Goal: Task Accomplishment & Management: Manage account settings

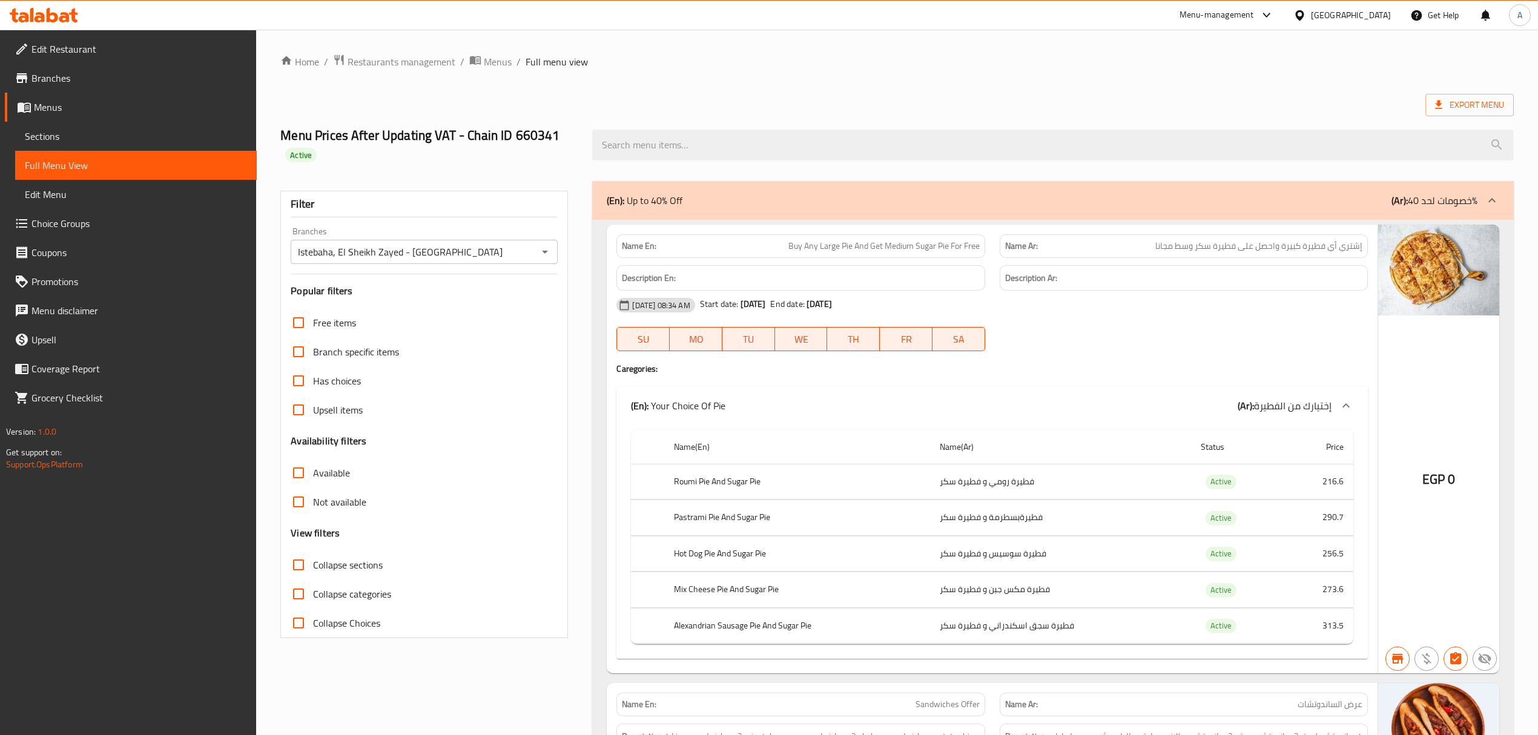
click at [131, 136] on span "Sections" at bounding box center [136, 136] width 222 height 15
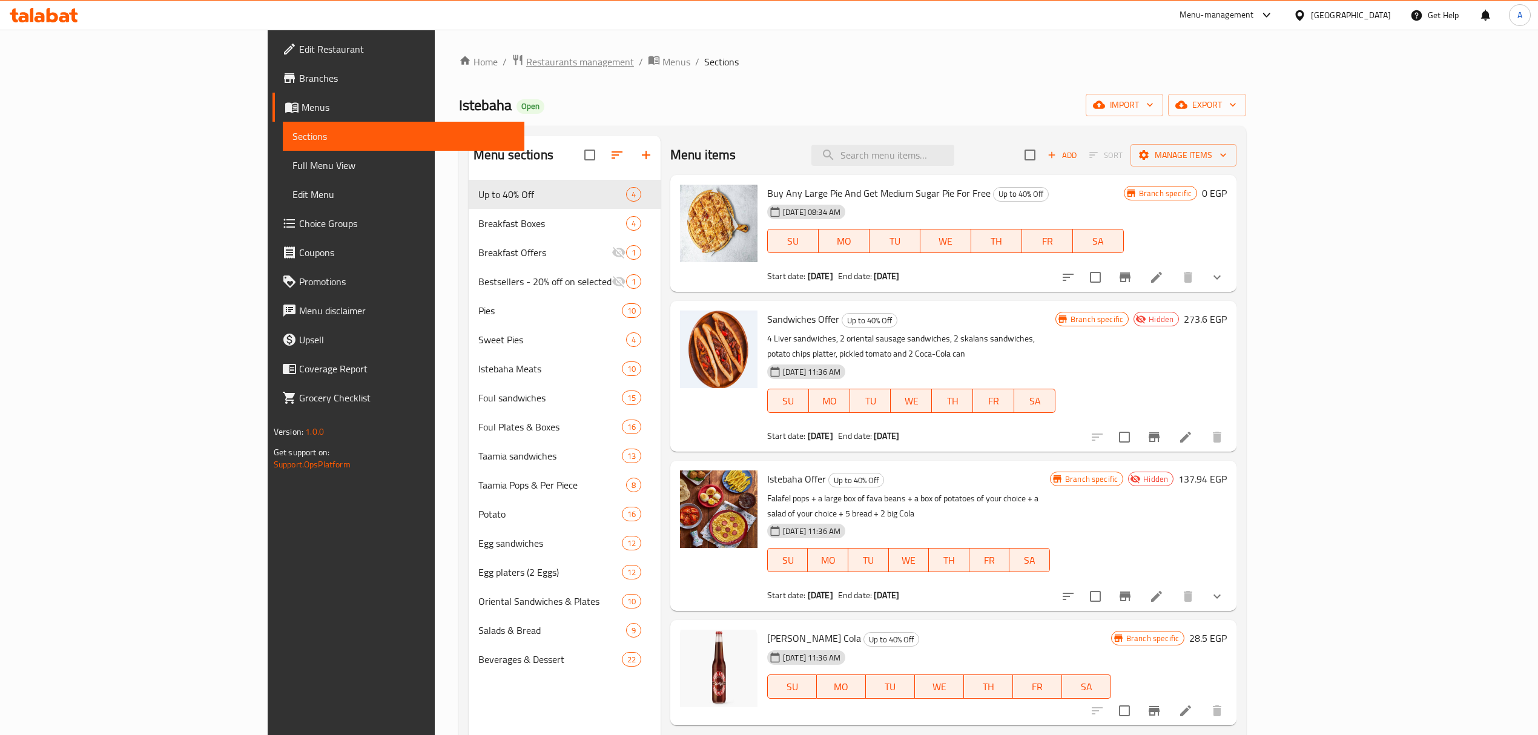
click at [526, 62] on span "Restaurants management" at bounding box center [580, 61] width 108 height 15
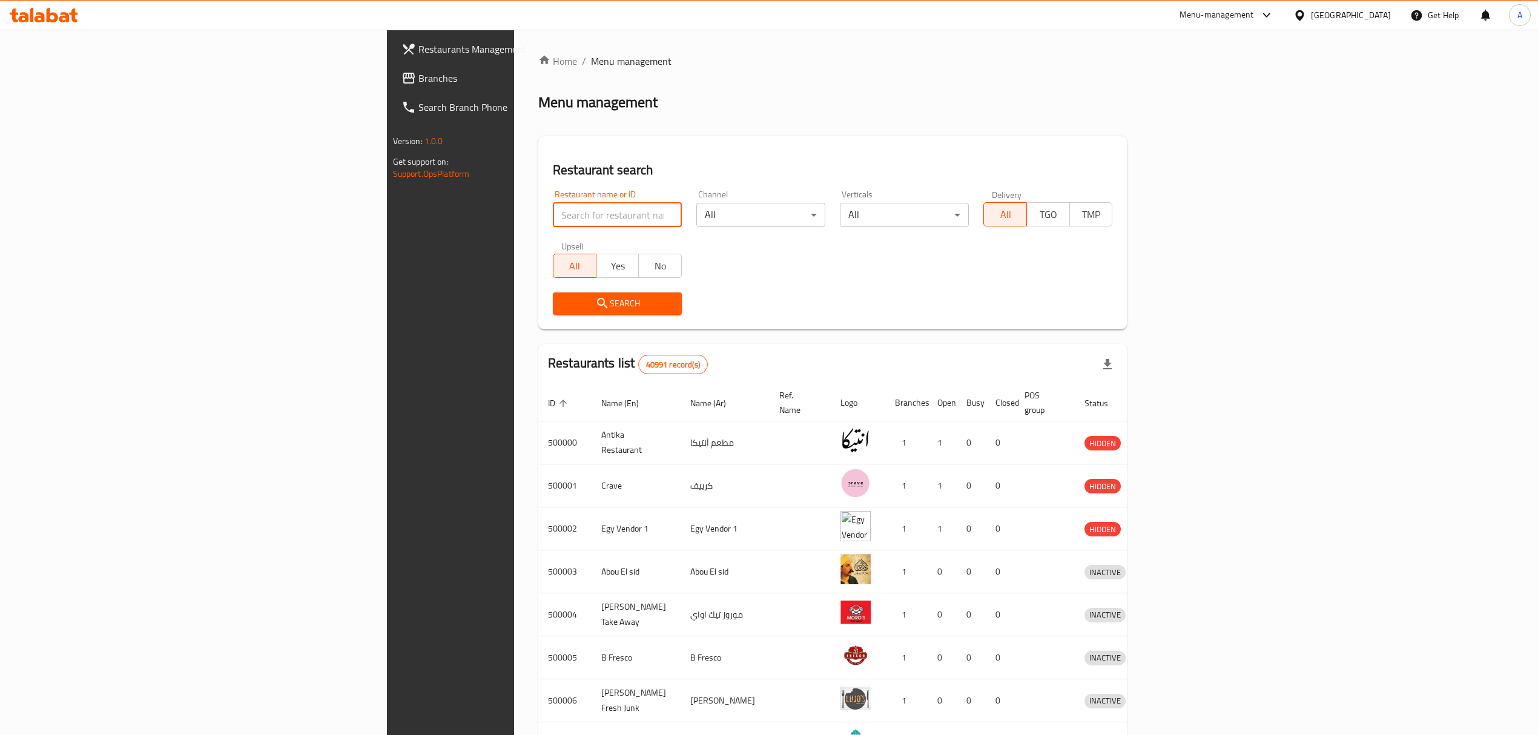
click at [553, 212] on input "search" at bounding box center [617, 215] width 129 height 24
paste input "693393"
type input "693393"
click button "Search" at bounding box center [617, 303] width 129 height 22
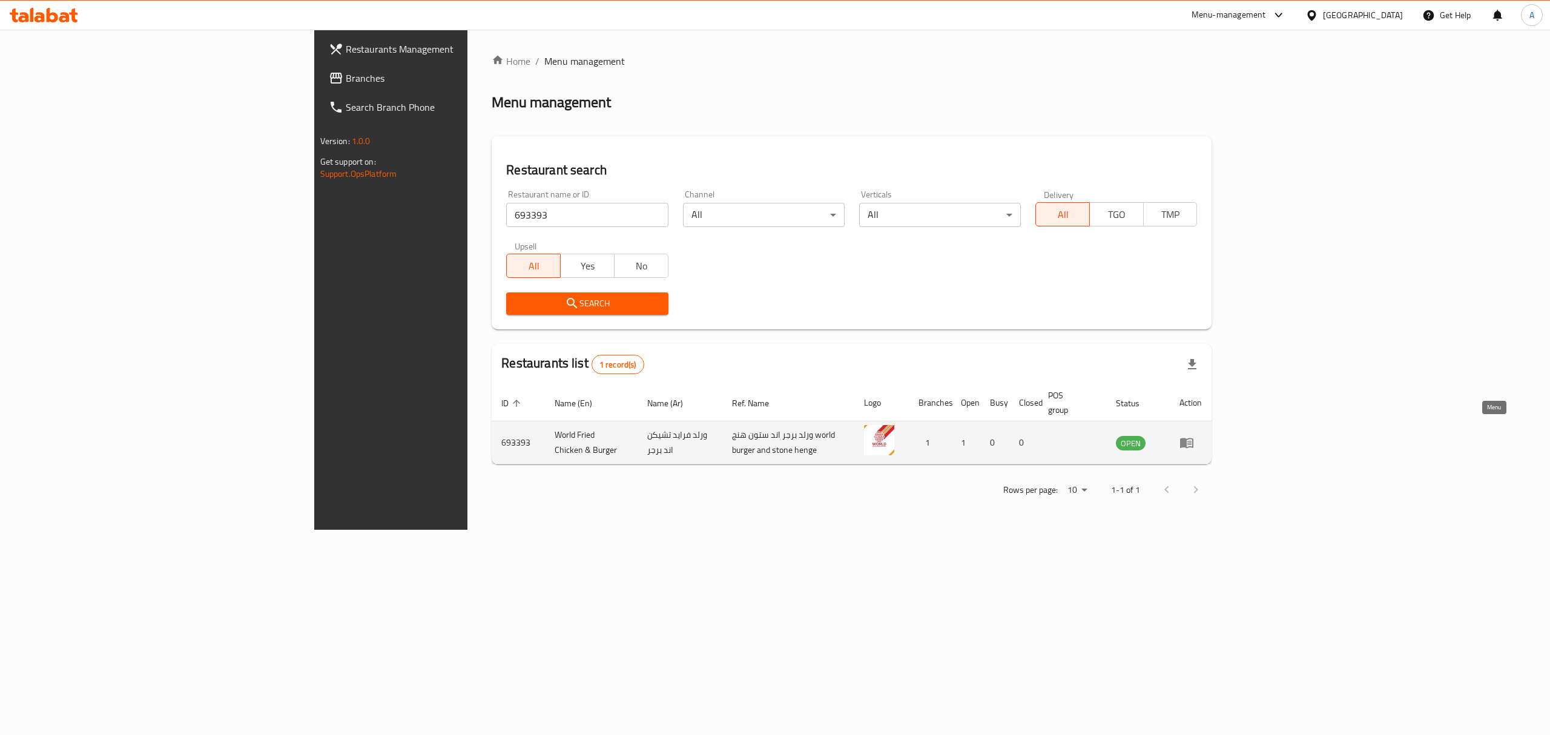
click at [1194, 435] on icon "enhanced table" at bounding box center [1186, 442] width 15 height 15
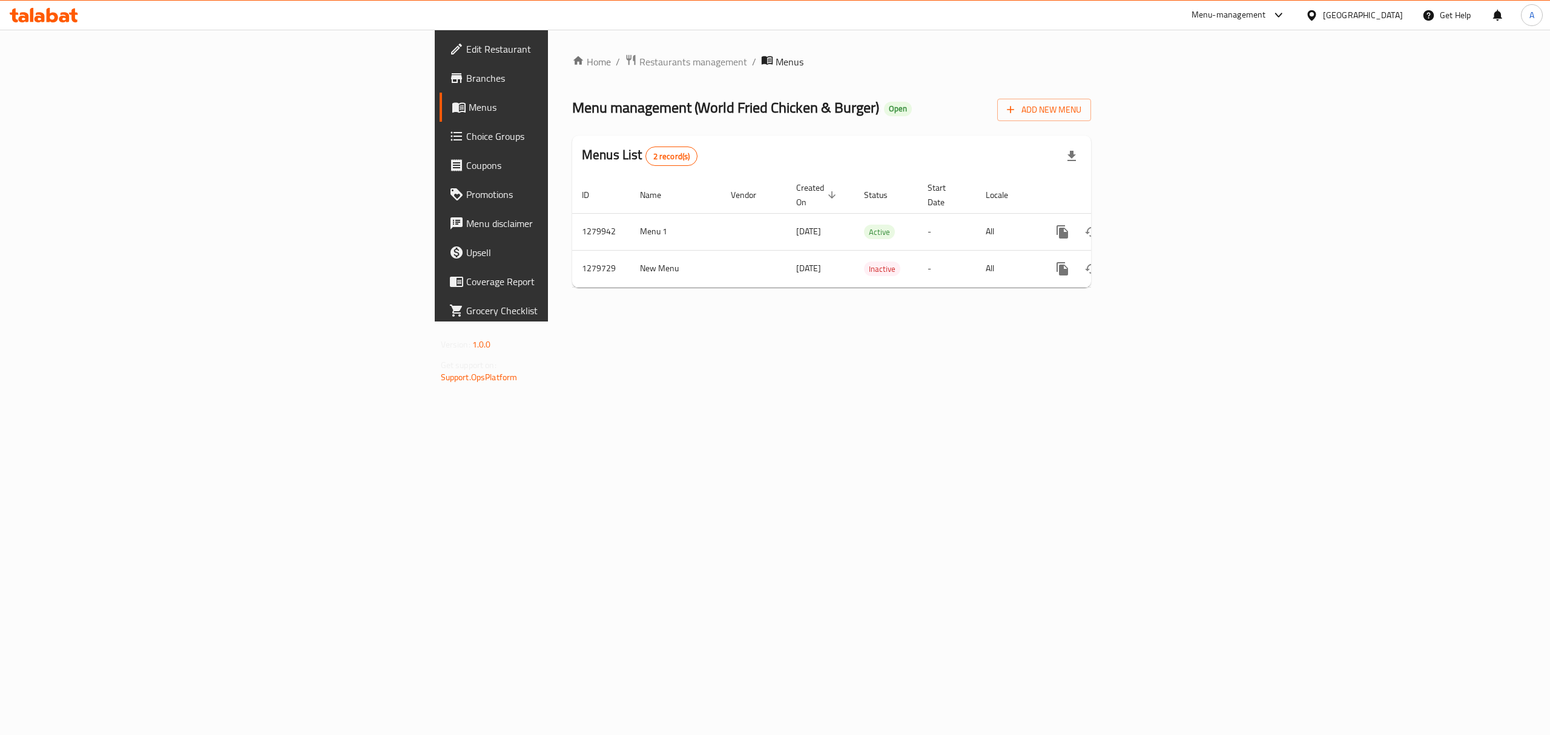
click at [466, 80] on span "Branches" at bounding box center [575, 78] width 218 height 15
click at [1155, 225] on icon "enhanced table" at bounding box center [1149, 230] width 11 height 11
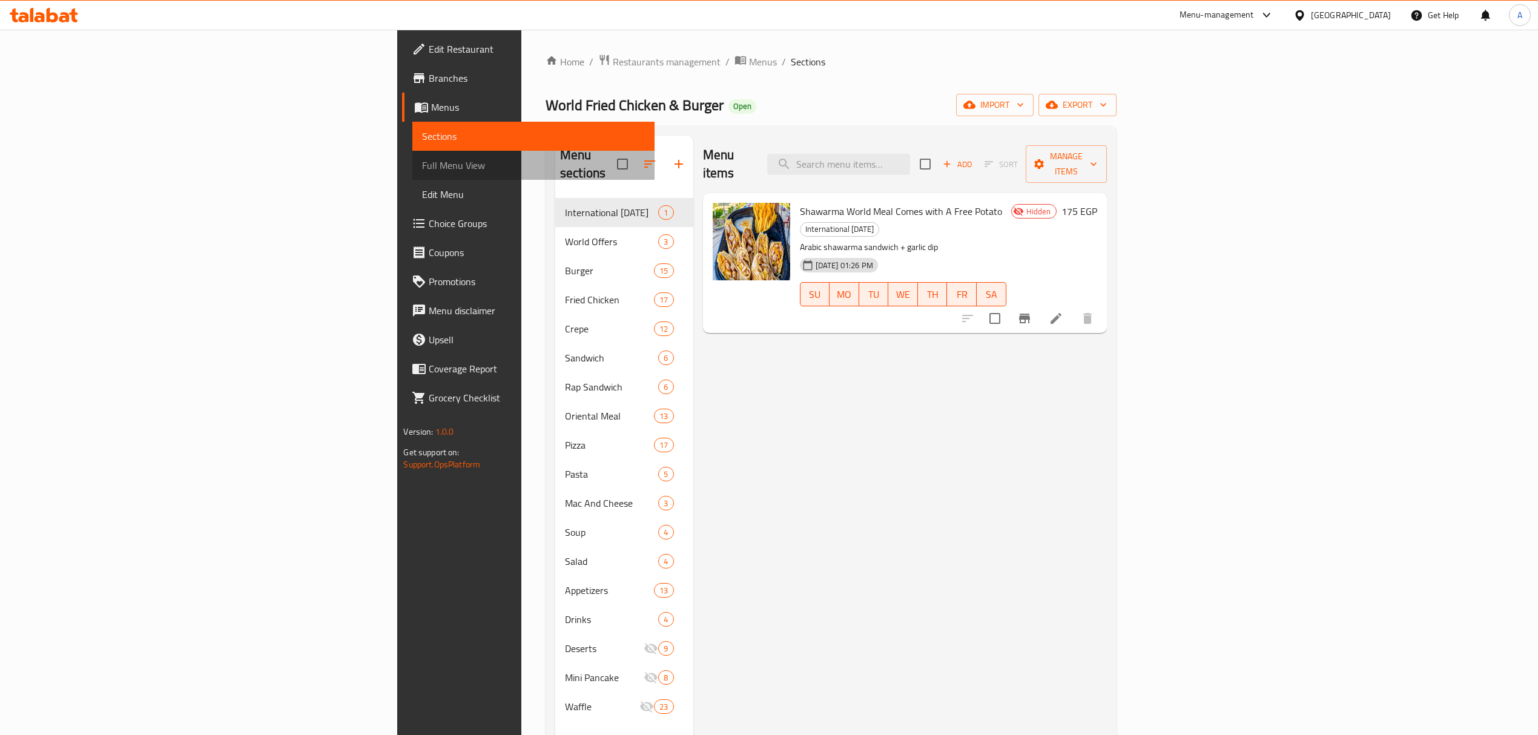
click at [412, 173] on link "Full Menu View" at bounding box center [533, 165] width 242 height 29
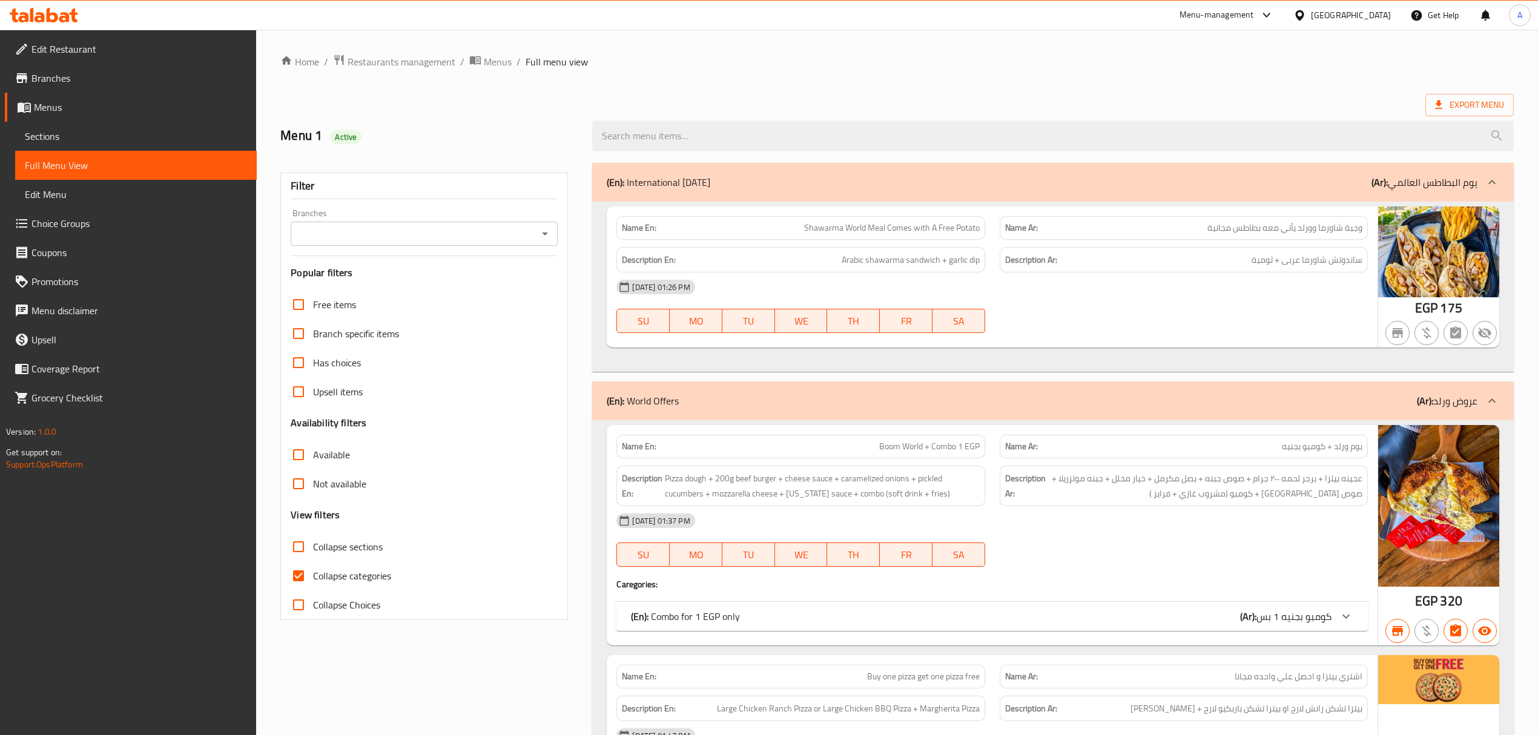
click at [363, 223] on div "Branches" at bounding box center [424, 234] width 267 height 24
click at [371, 240] on input "Branches" at bounding box center [414, 233] width 240 height 17
click at [369, 283] on span "World Fried Chicken & Burger, Al Baladeya Club" at bounding box center [397, 287] width 194 height 15
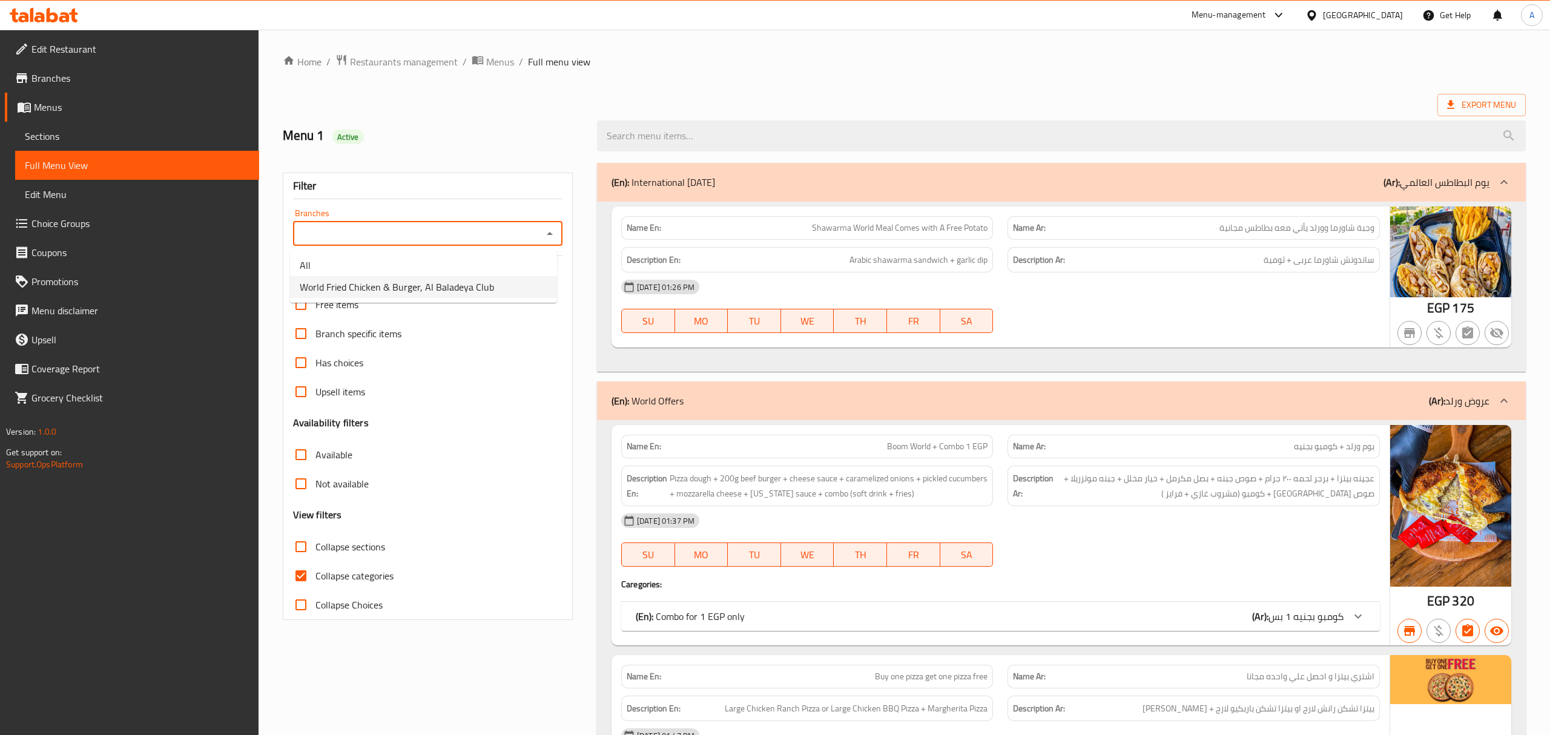
type input "World Fried Chicken & Burger, Al Baladeya Club"
click at [296, 577] on input "Collapse categories" at bounding box center [298, 575] width 29 height 29
checkbox input "false"
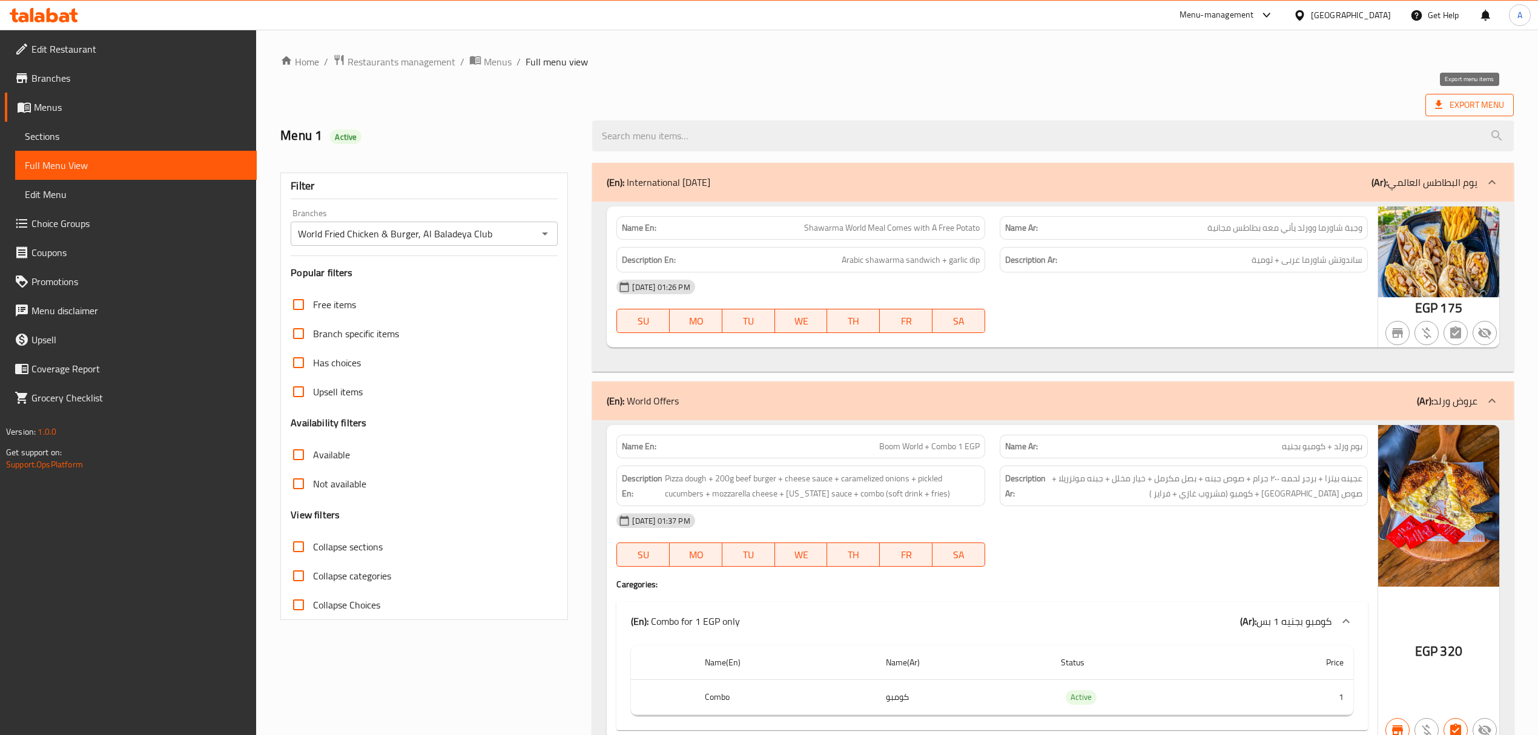
click at [1462, 104] on span "Export Menu" at bounding box center [1469, 104] width 69 height 15
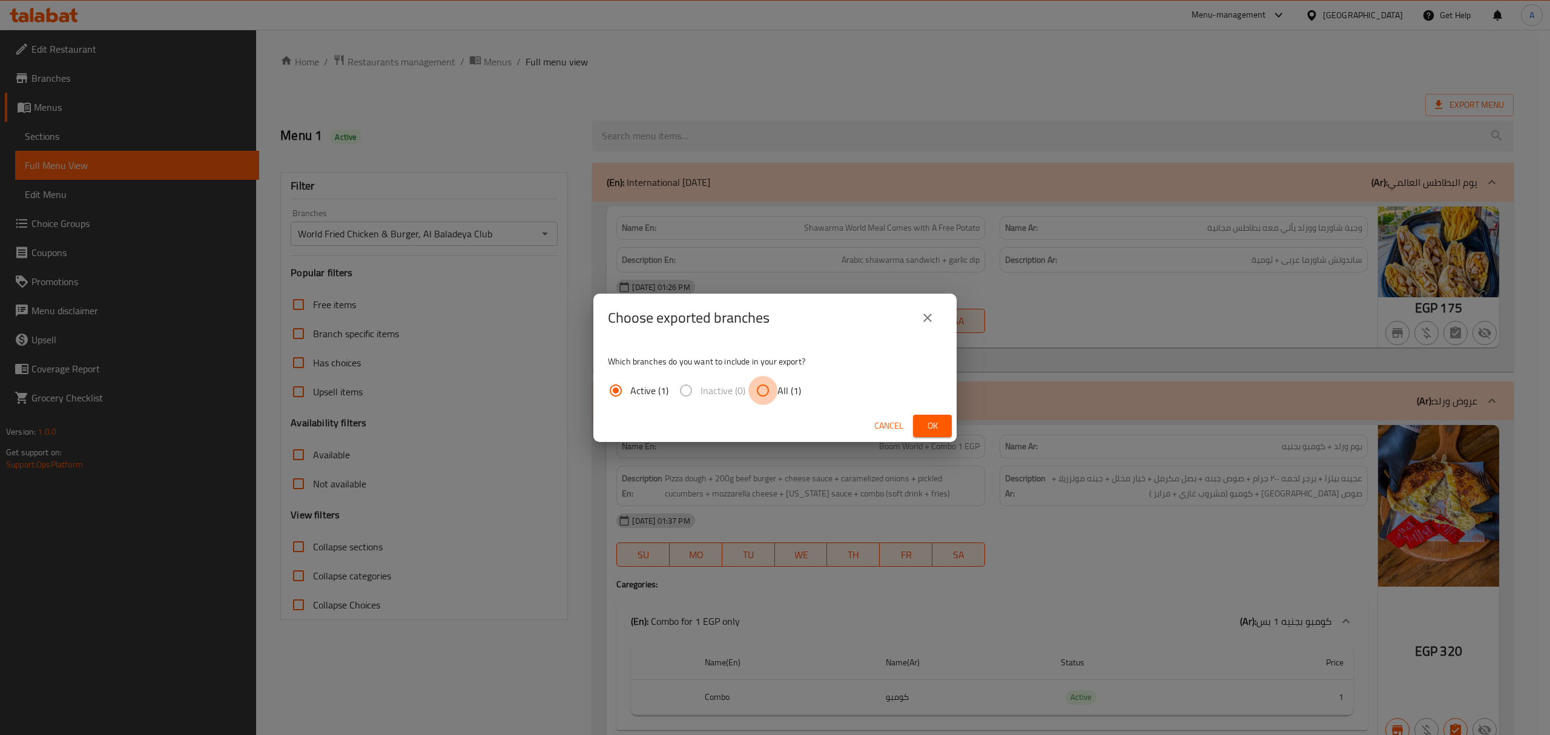
click at [774, 391] on input "All (1)" at bounding box center [762, 390] width 29 height 29
radio input "true"
click at [943, 417] on button "Ok" at bounding box center [932, 426] width 39 height 22
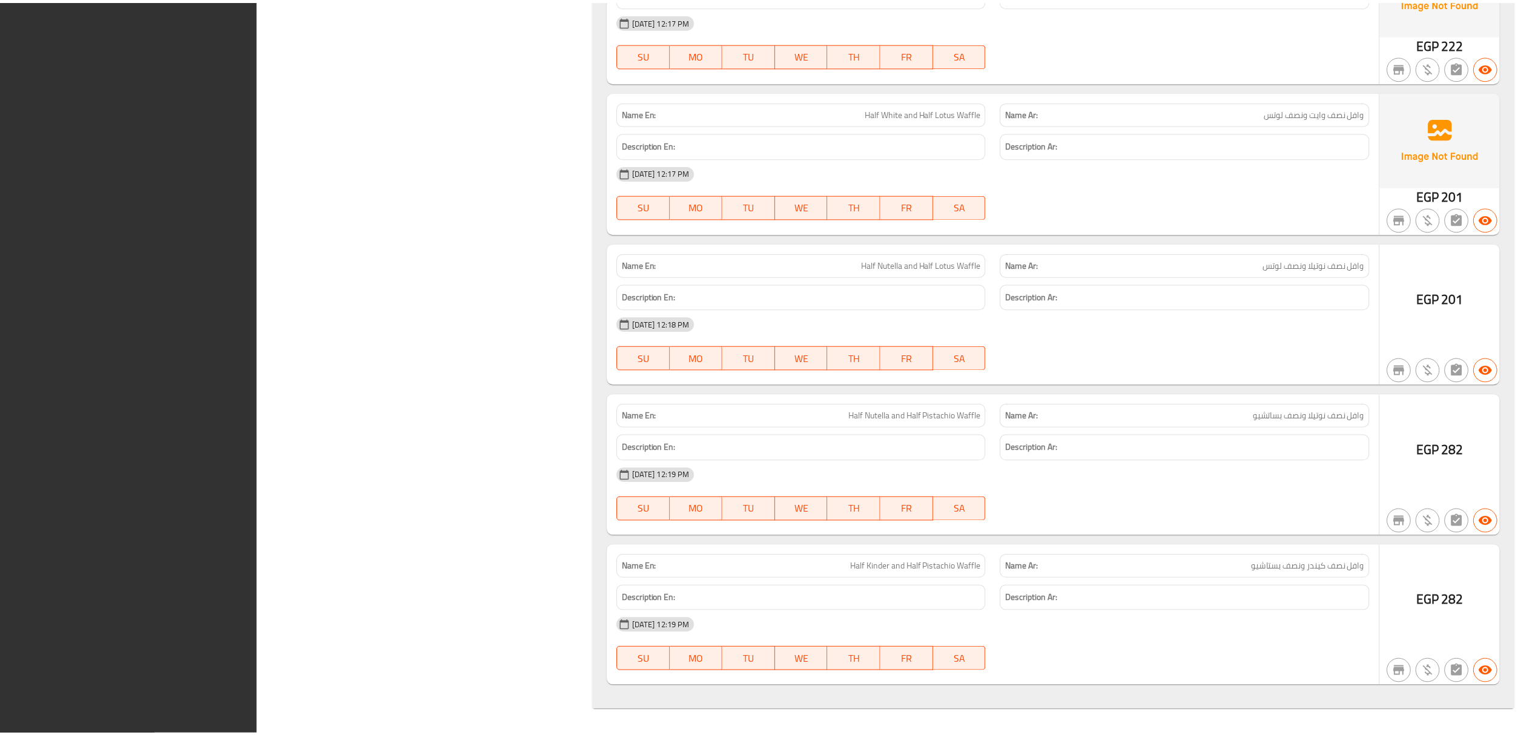
scroll to position [56985, 0]
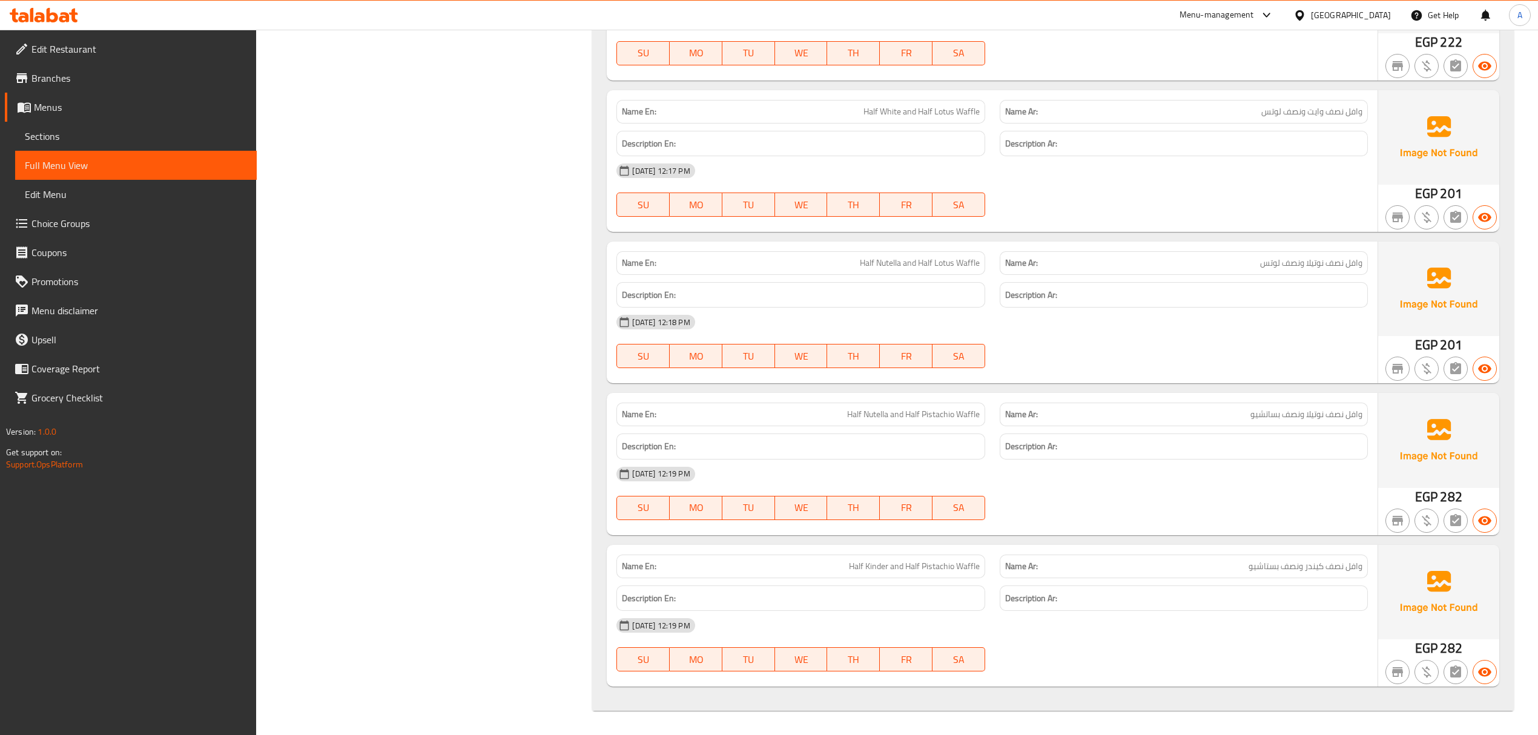
click at [112, 137] on span "Sections" at bounding box center [136, 136] width 222 height 15
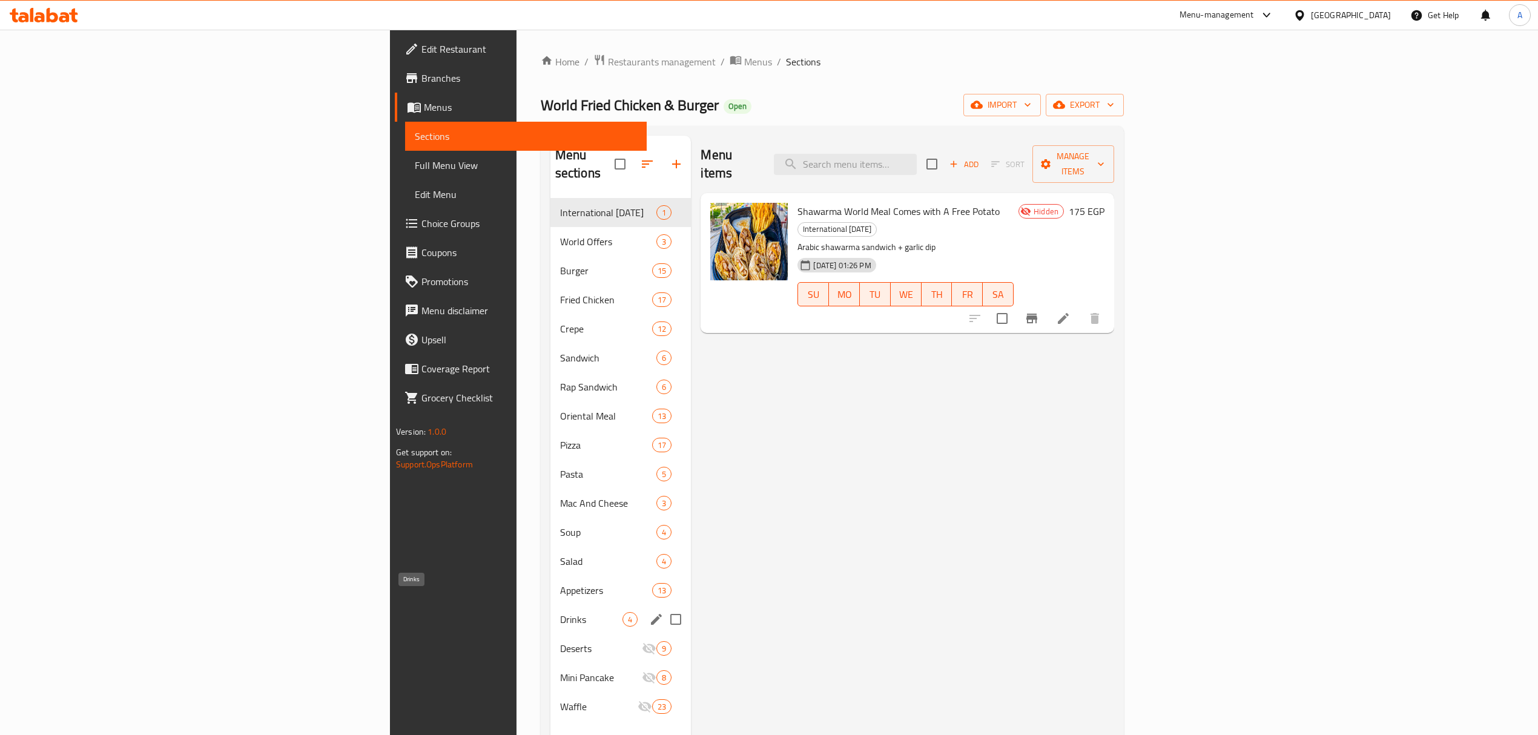
click at [560, 612] on span "Drinks" at bounding box center [591, 619] width 63 height 15
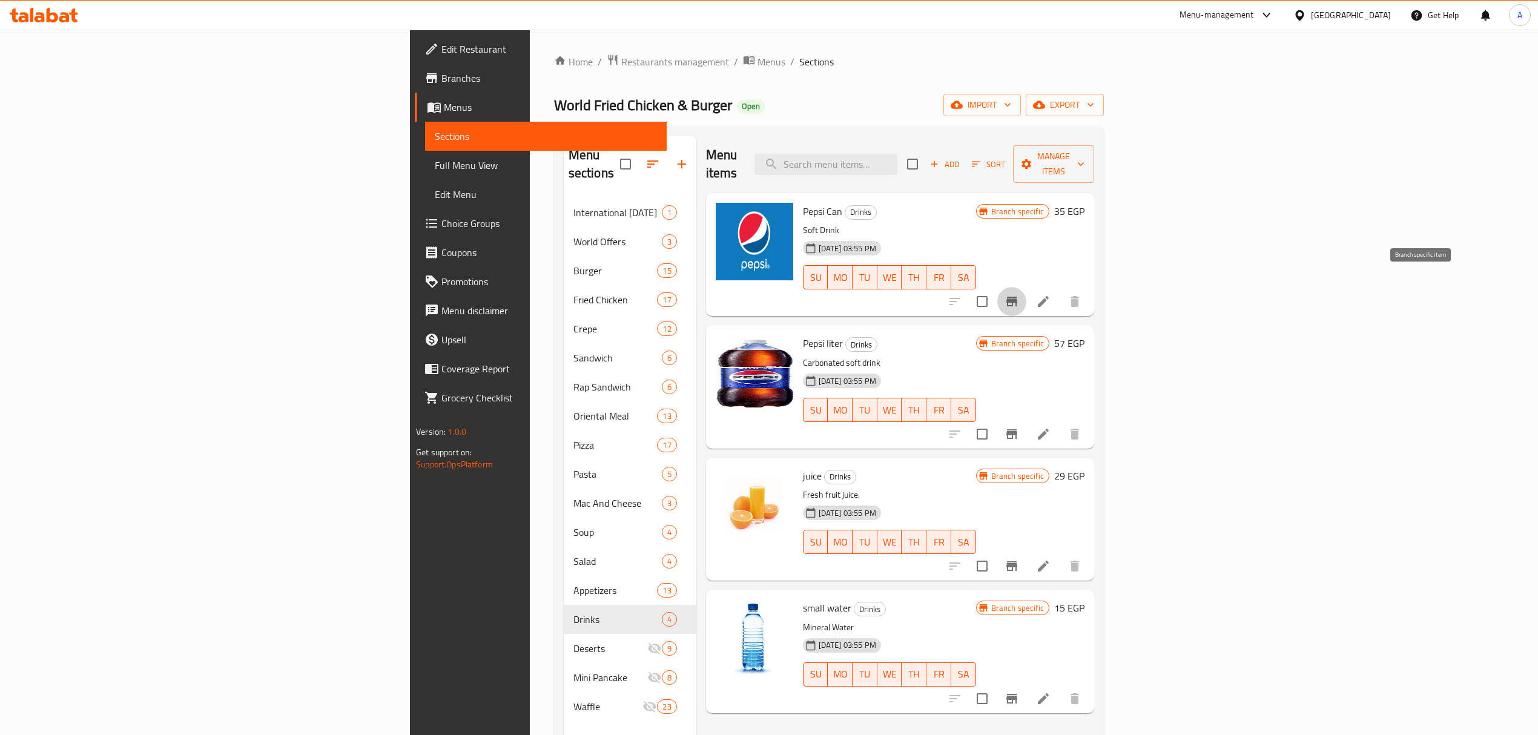
click at [1026, 287] on button "Branch-specific-item" at bounding box center [1011, 301] width 29 height 29
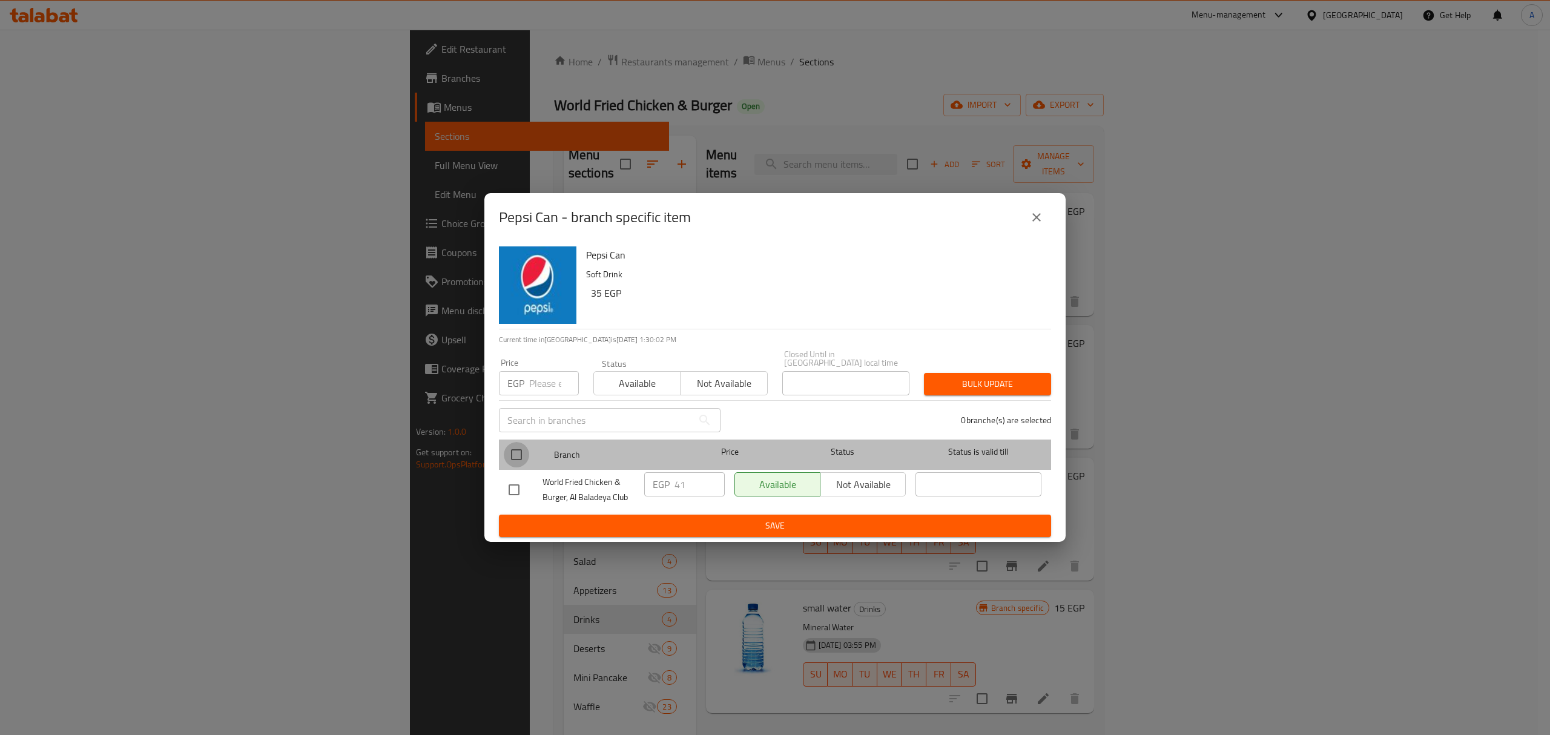
click at [513, 453] on input "checkbox" at bounding box center [516, 454] width 25 height 25
checkbox input "true"
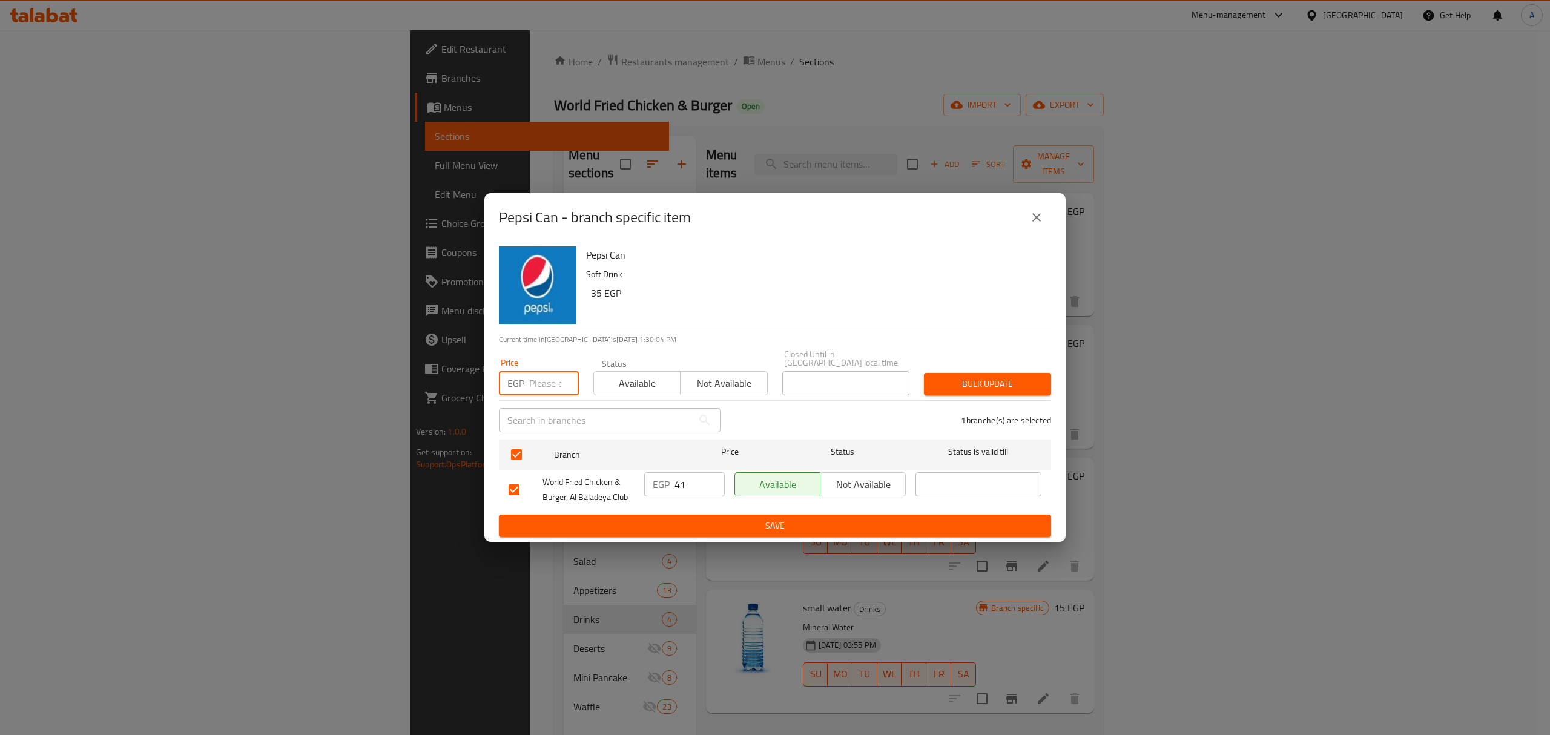
click at [541, 377] on input "number" at bounding box center [554, 383] width 50 height 24
type input "36"
click at [951, 377] on span "Bulk update" at bounding box center [988, 384] width 108 height 15
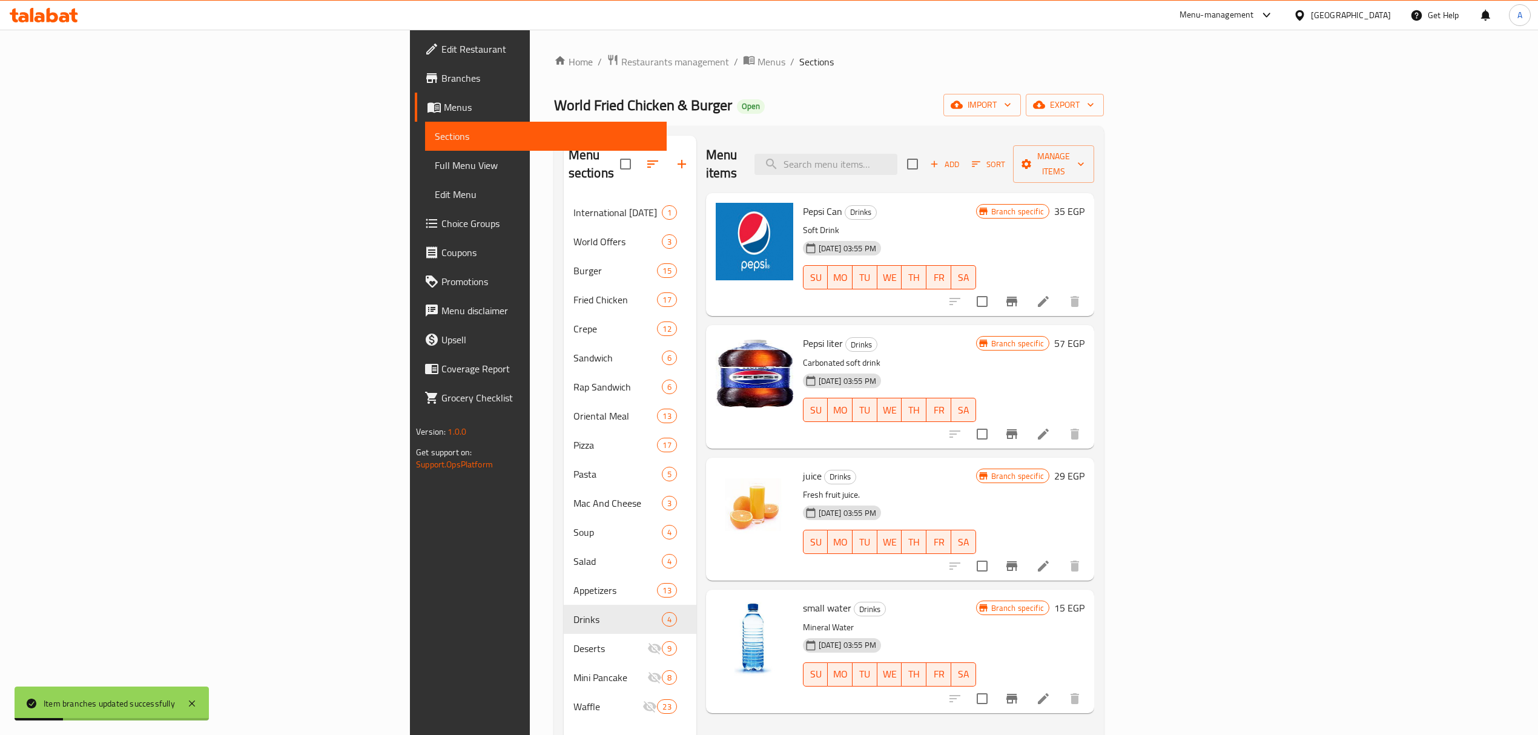
click at [1017, 429] on icon "Branch-specific-item" at bounding box center [1011, 434] width 11 height 10
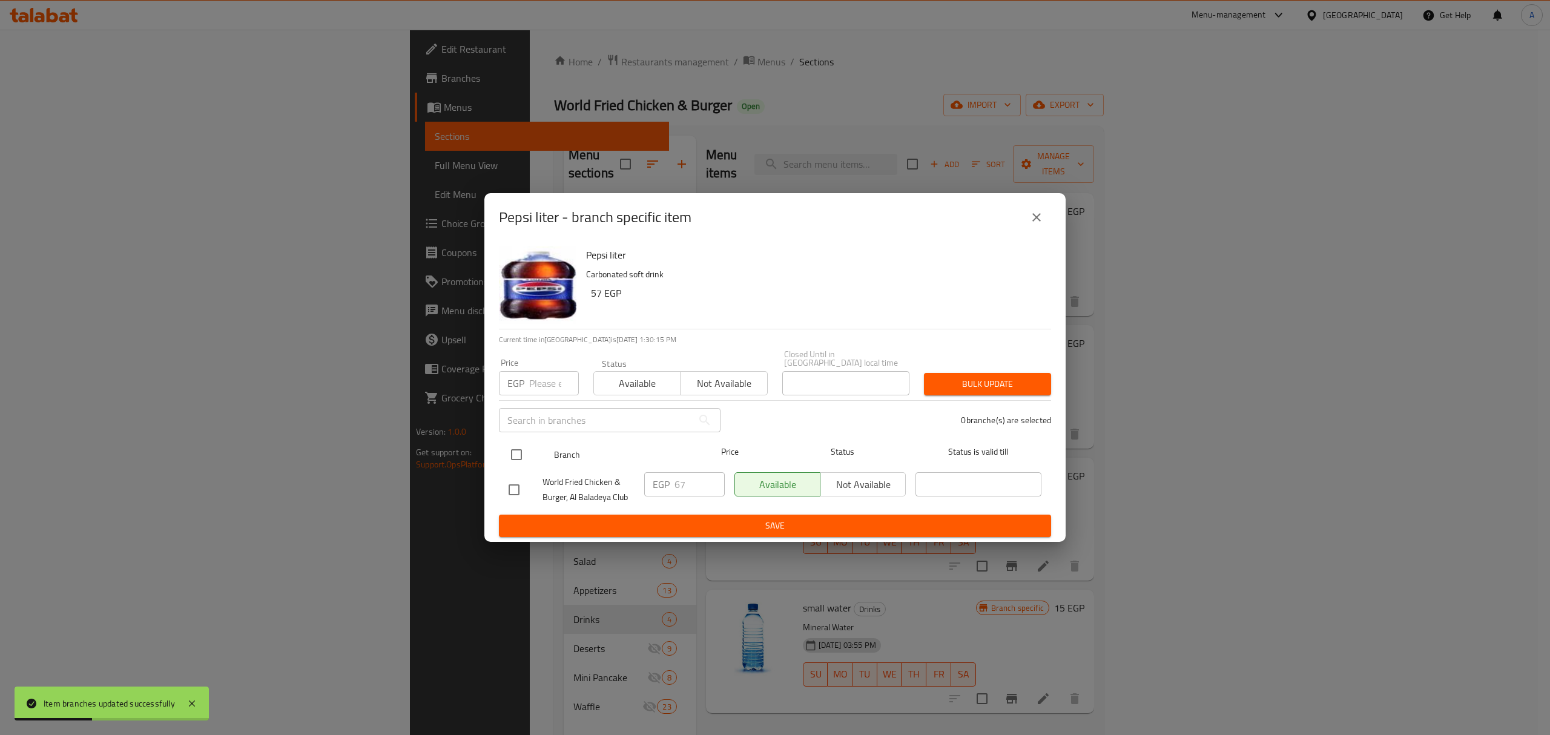
click at [512, 446] on input "checkbox" at bounding box center [516, 454] width 25 height 25
checkbox input "true"
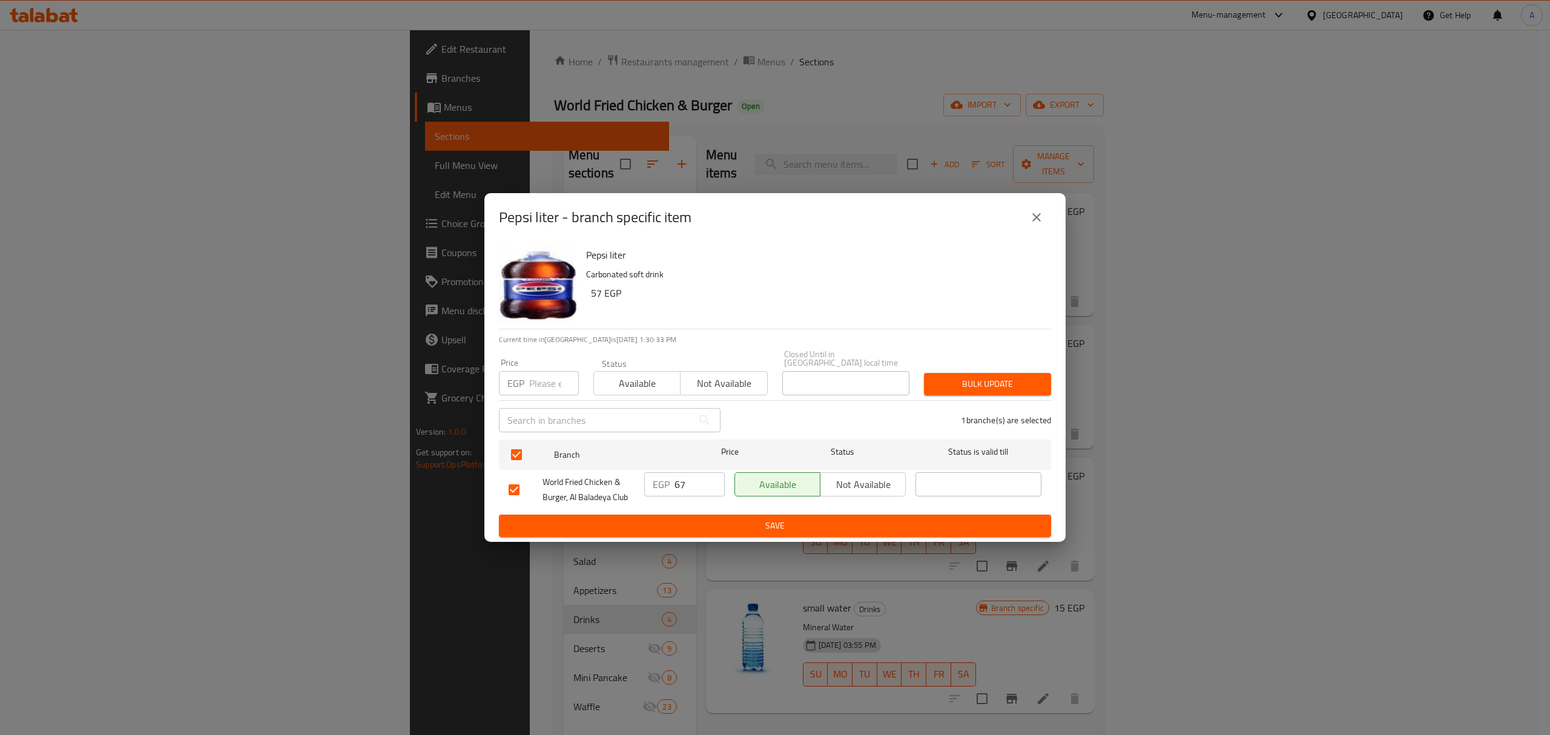
click at [1045, 232] on button "close" at bounding box center [1036, 217] width 29 height 29
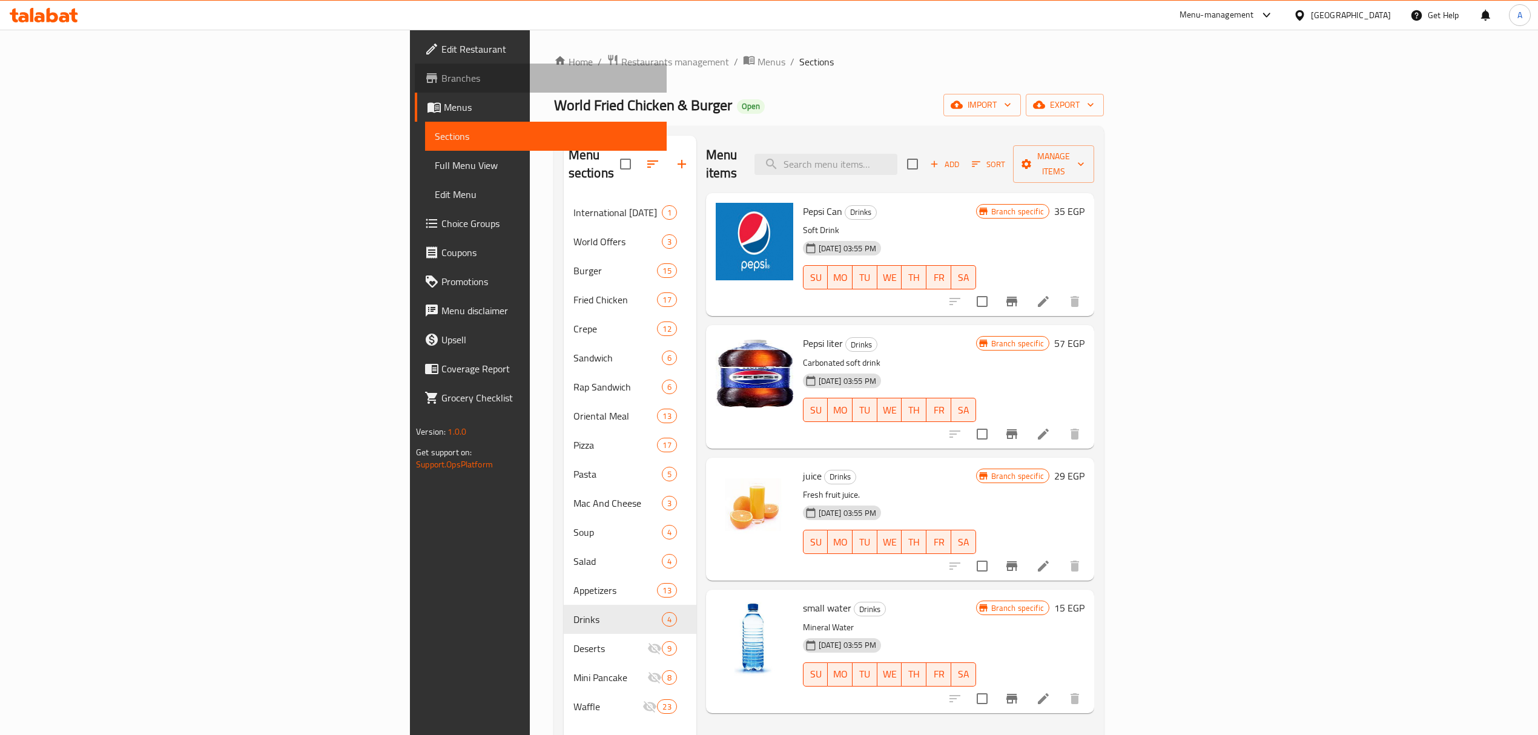
click at [441, 84] on span "Branches" at bounding box center [549, 78] width 216 height 15
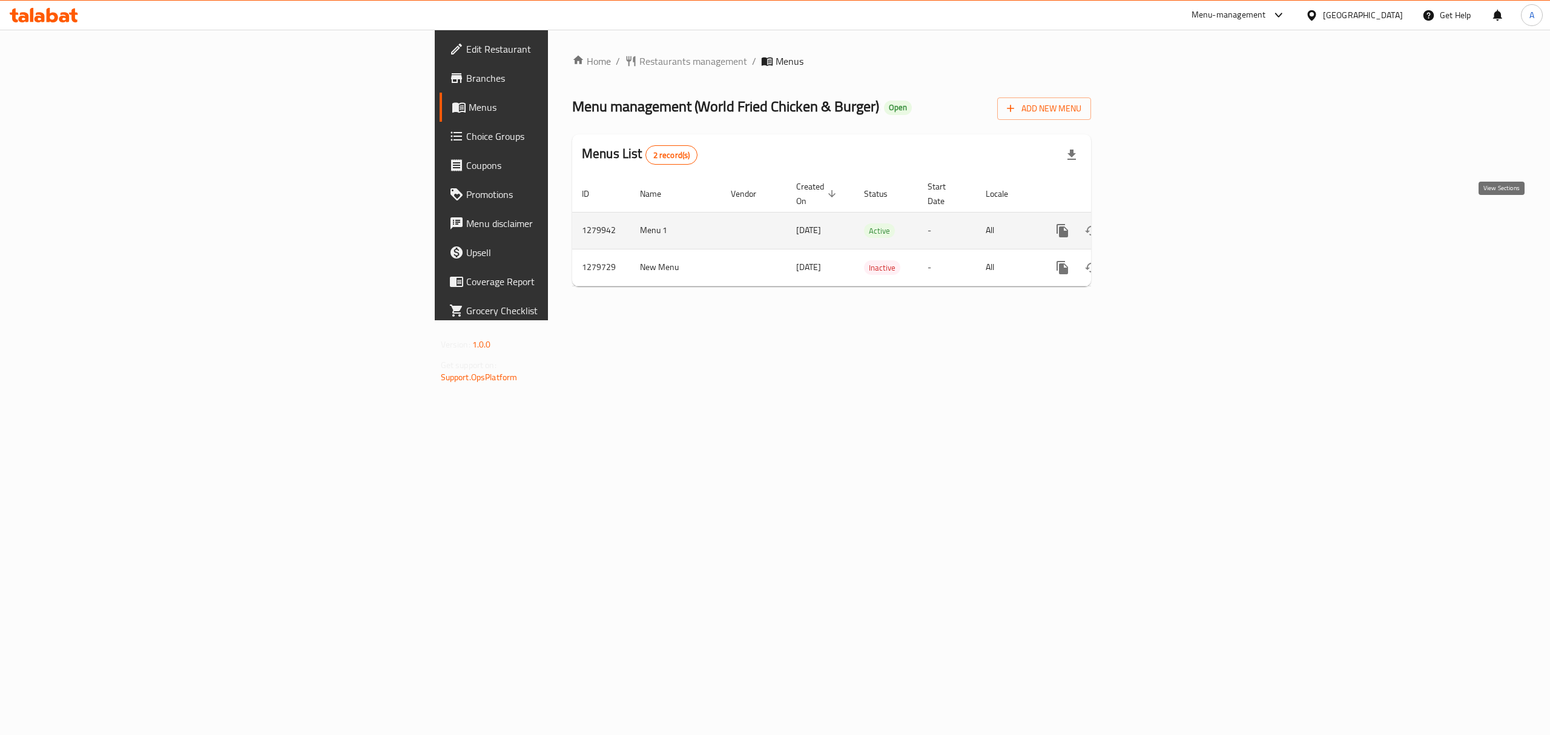
click at [1157, 223] on icon "enhanced table" at bounding box center [1150, 230] width 15 height 15
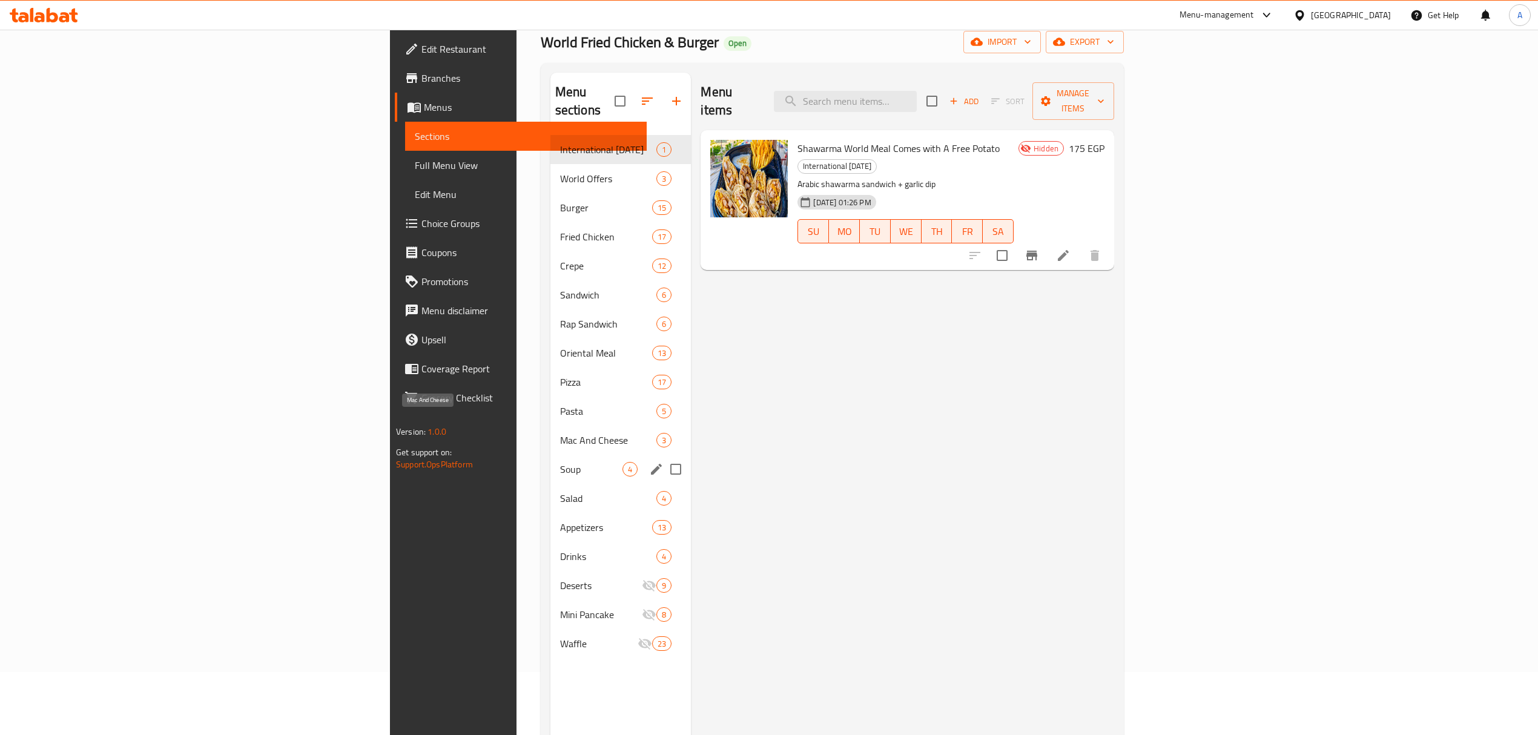
scroll to position [170, 0]
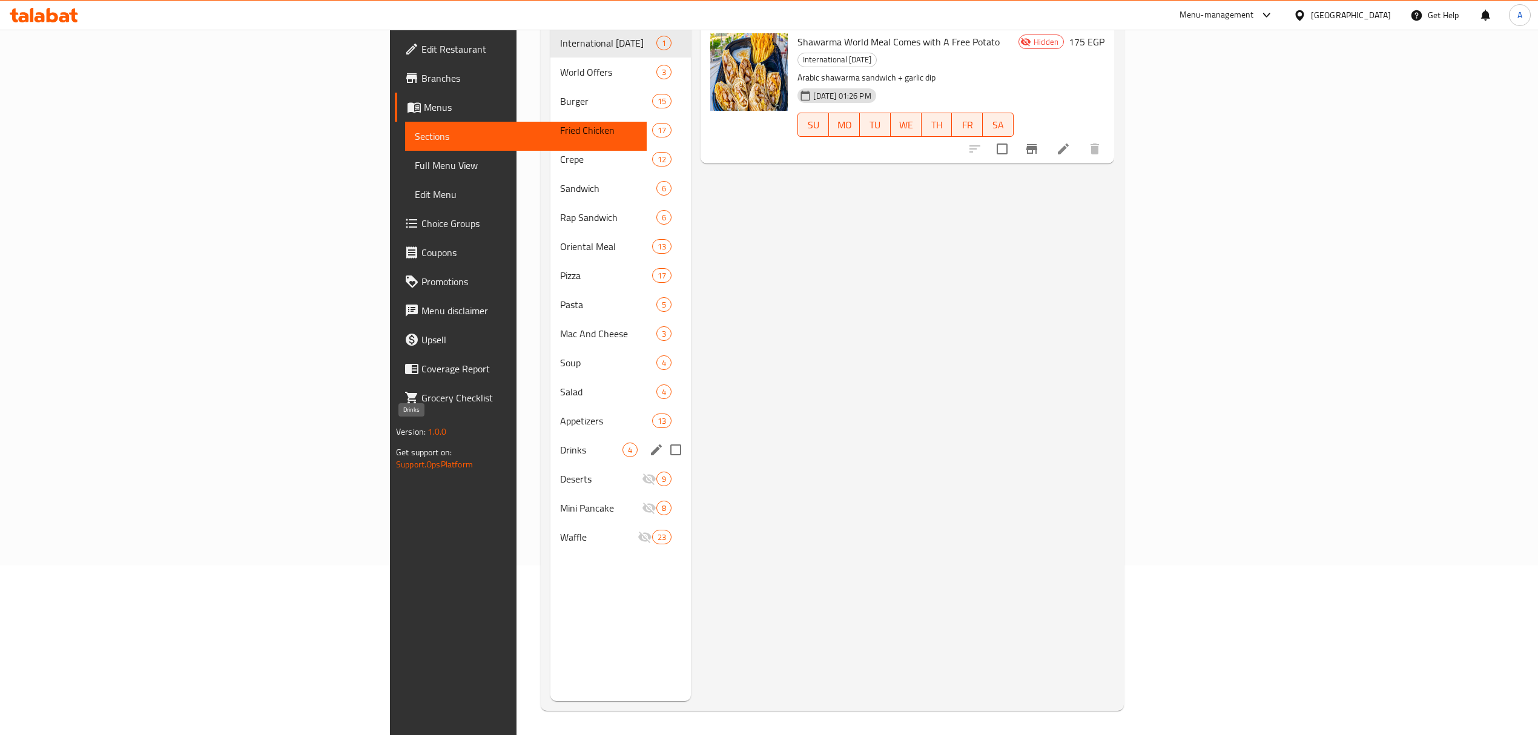
click at [560, 443] on span "Drinks" at bounding box center [591, 450] width 63 height 15
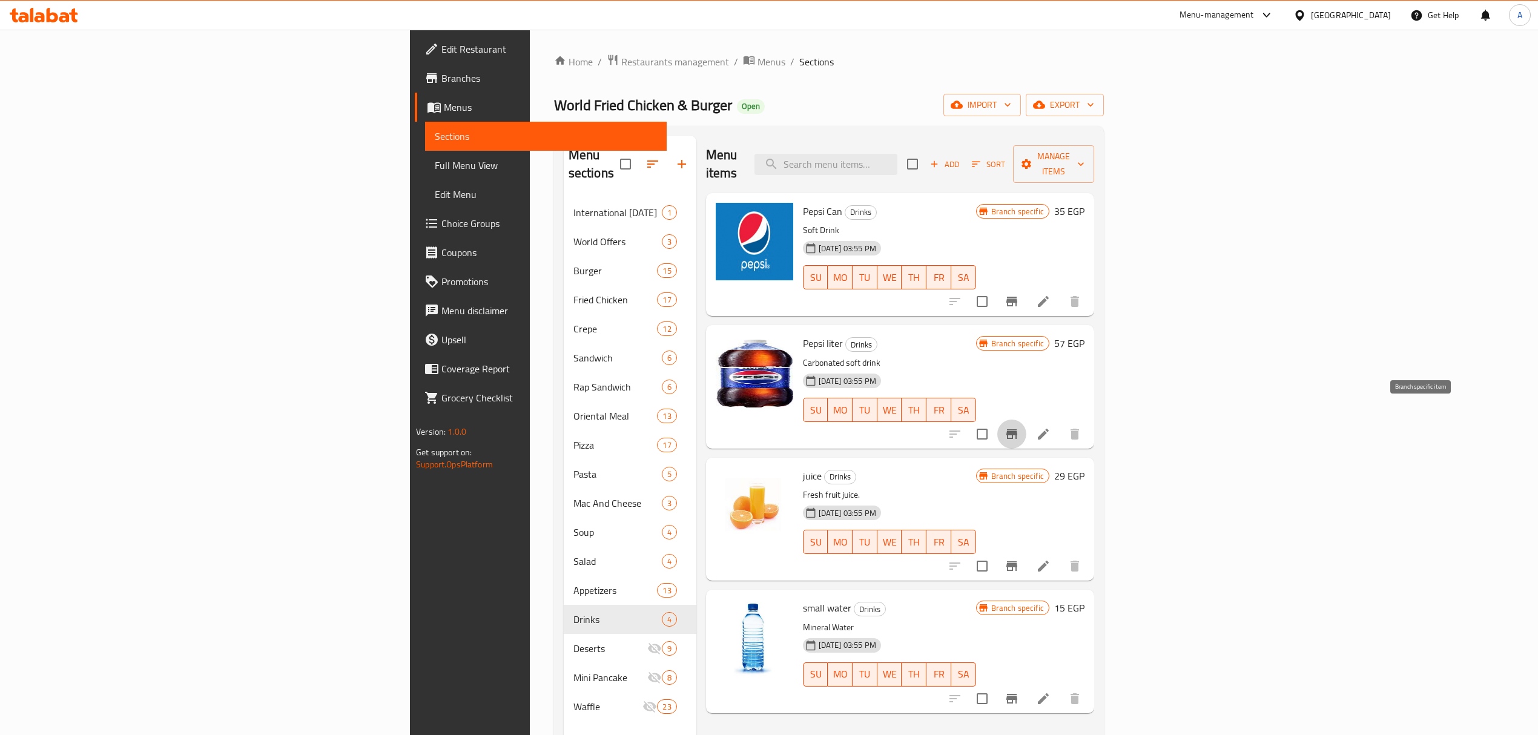
click at [1017, 429] on icon "Branch-specific-item" at bounding box center [1011, 434] width 11 height 10
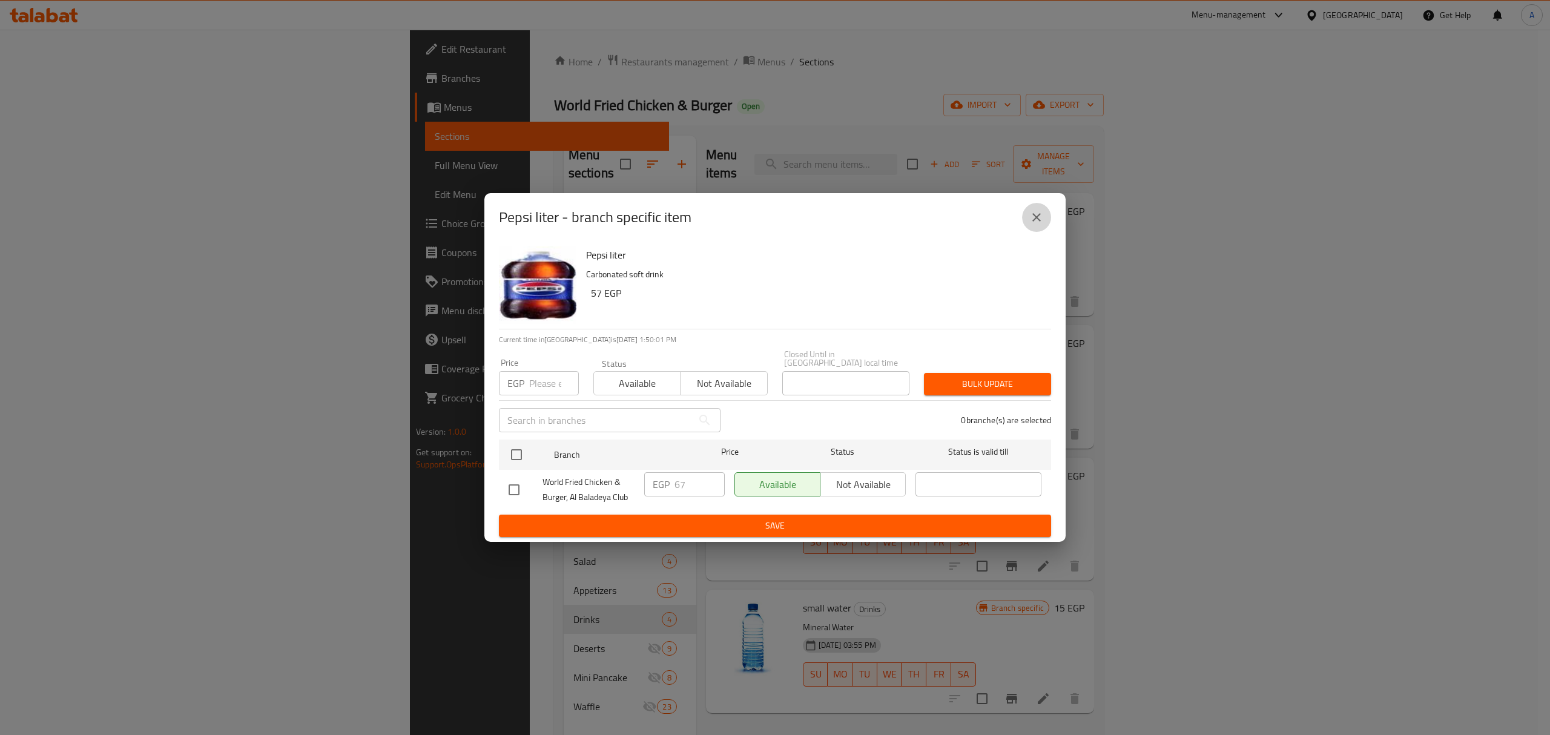
click at [1039, 225] on icon "close" at bounding box center [1036, 217] width 15 height 15
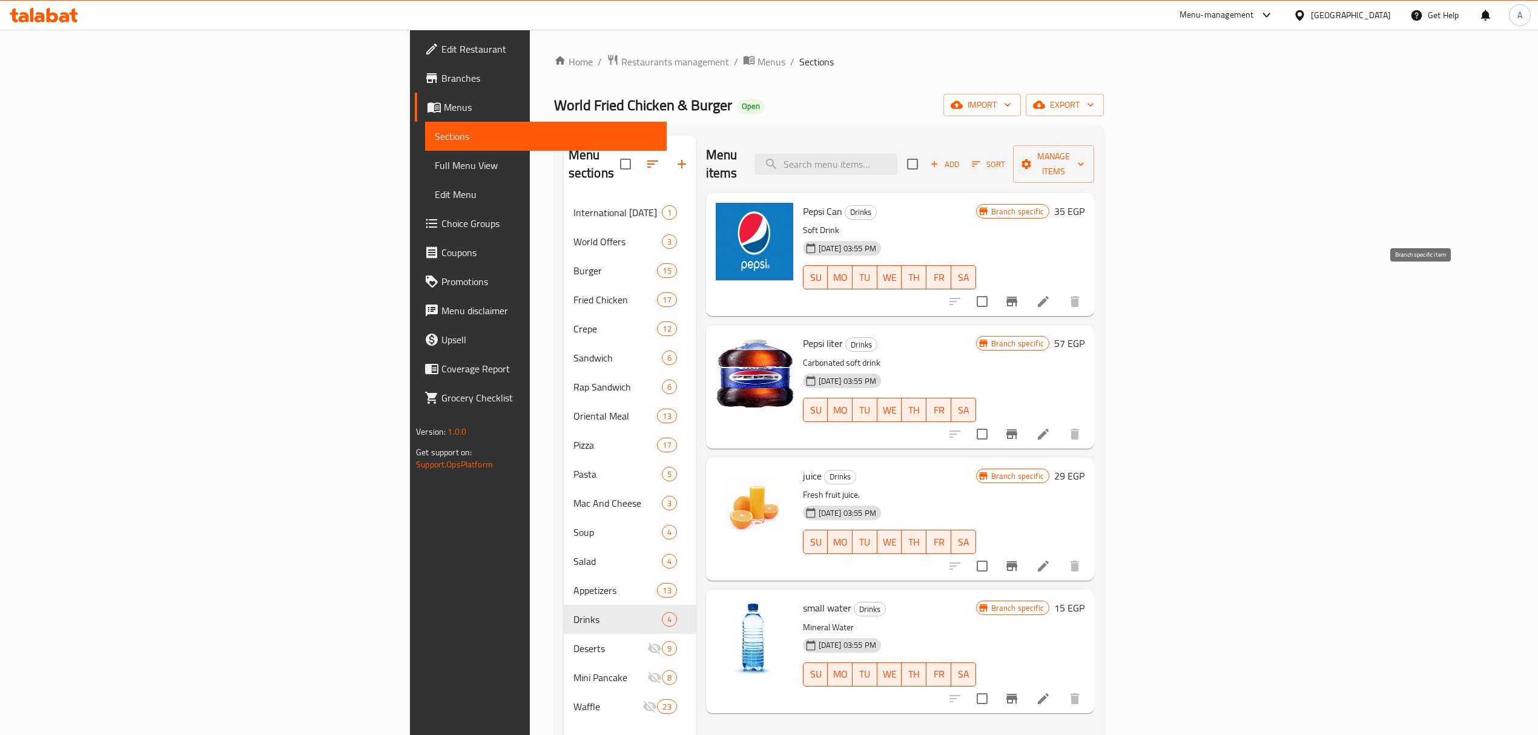
click at [1026, 287] on button "Branch-specific-item" at bounding box center [1011, 301] width 29 height 29
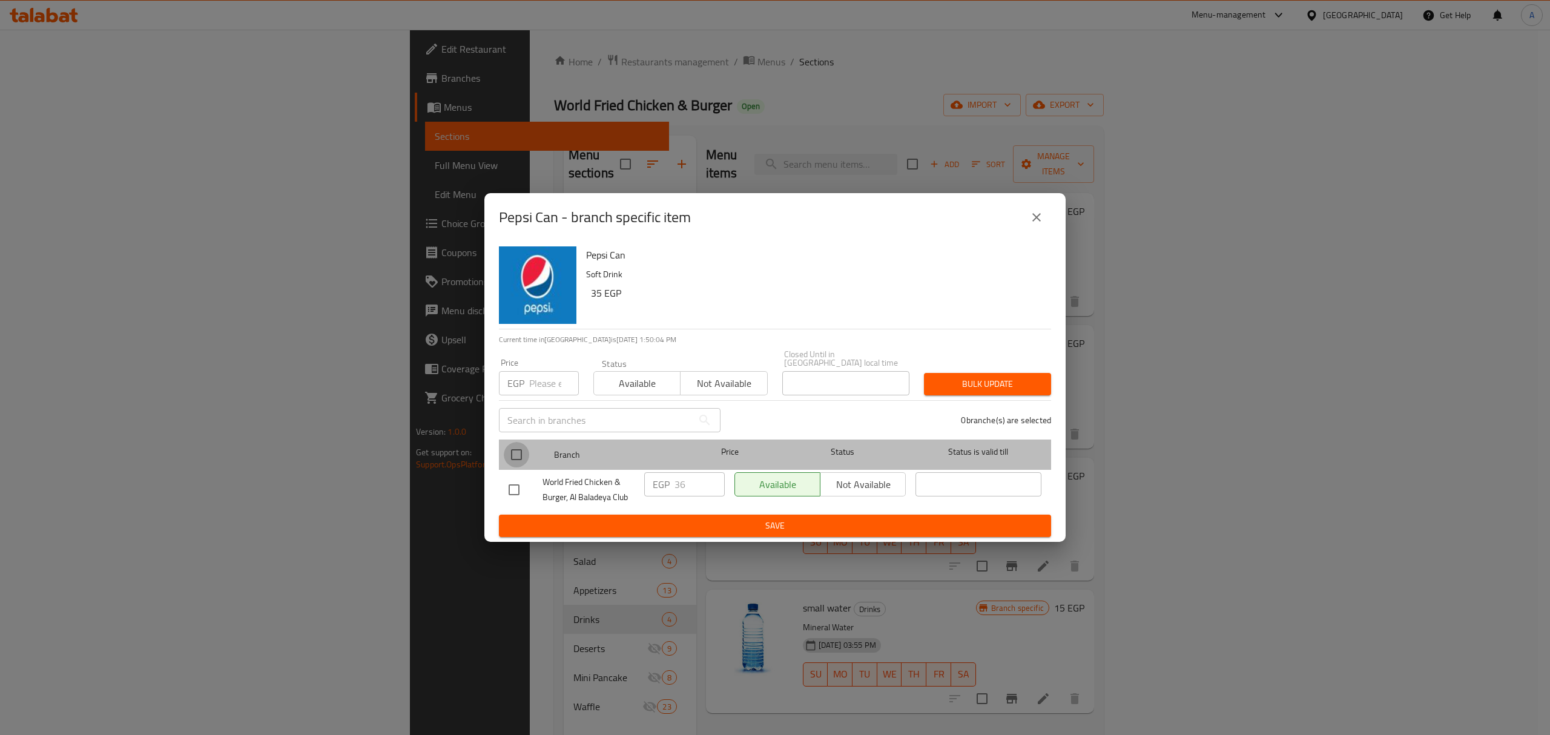
click at [528, 463] on input "checkbox" at bounding box center [516, 454] width 25 height 25
checkbox input "true"
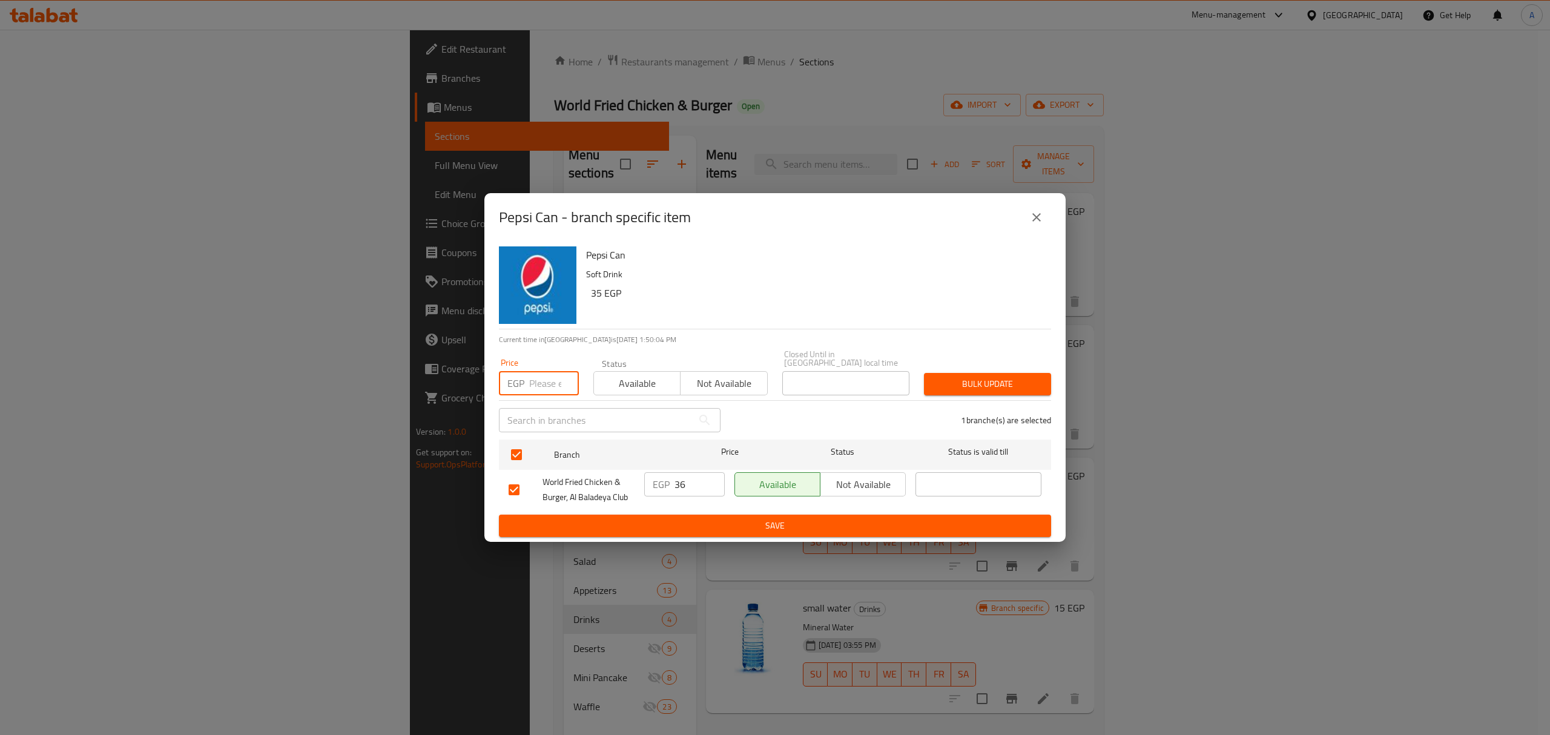
click at [547, 371] on input "number" at bounding box center [554, 383] width 50 height 24
type input "41"
click at [1011, 389] on button "Bulk update" at bounding box center [987, 384] width 127 height 22
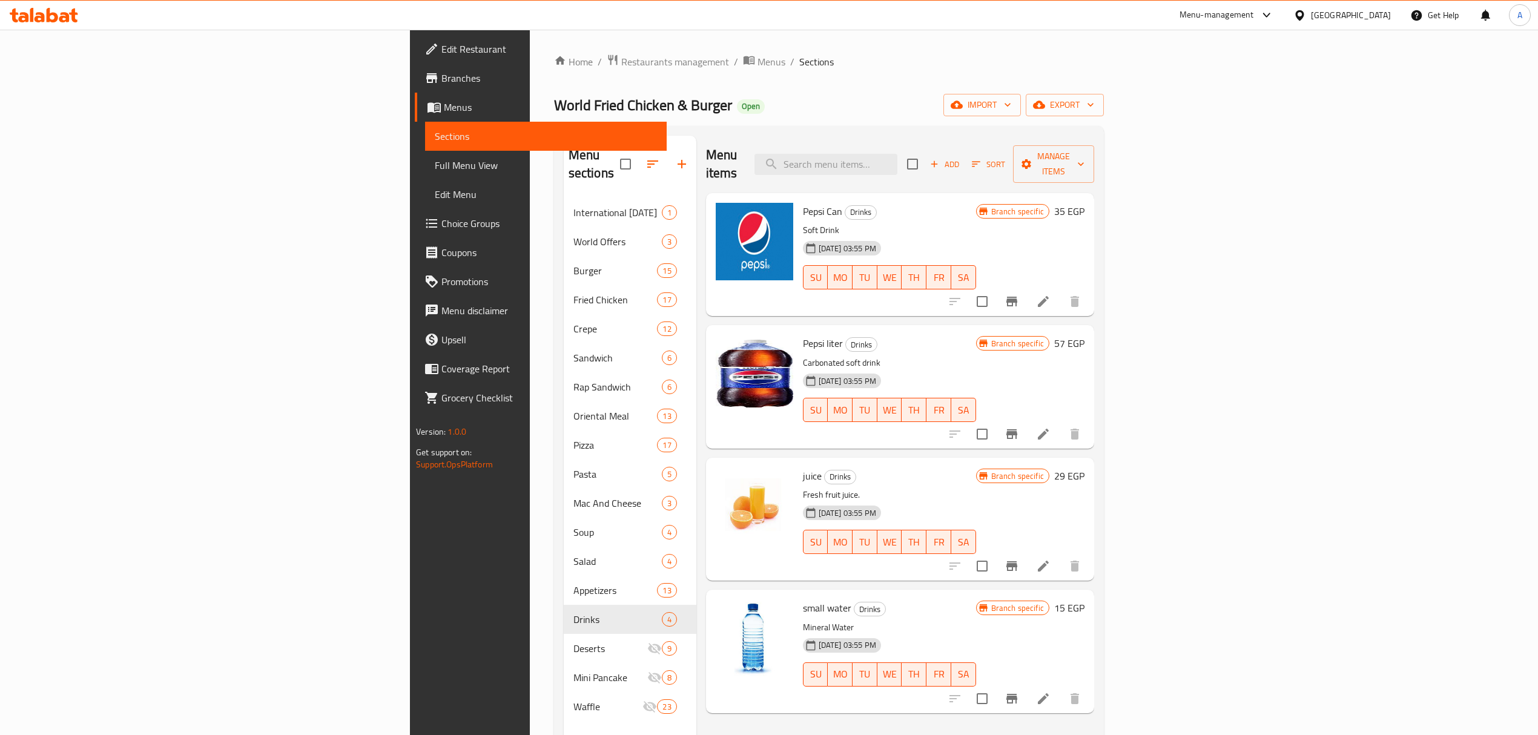
click at [554, 71] on div "Home / Restaurants management / Menus / Sections World Fried Chicken & Burger O…" at bounding box center [829, 467] width 550 height 826
click at [530, 51] on div "Home / Restaurants management / Menus / Sections World Fried Chicken & Burger O…" at bounding box center [829, 467] width 598 height 875
click at [621, 64] on span "Restaurants management" at bounding box center [675, 61] width 108 height 15
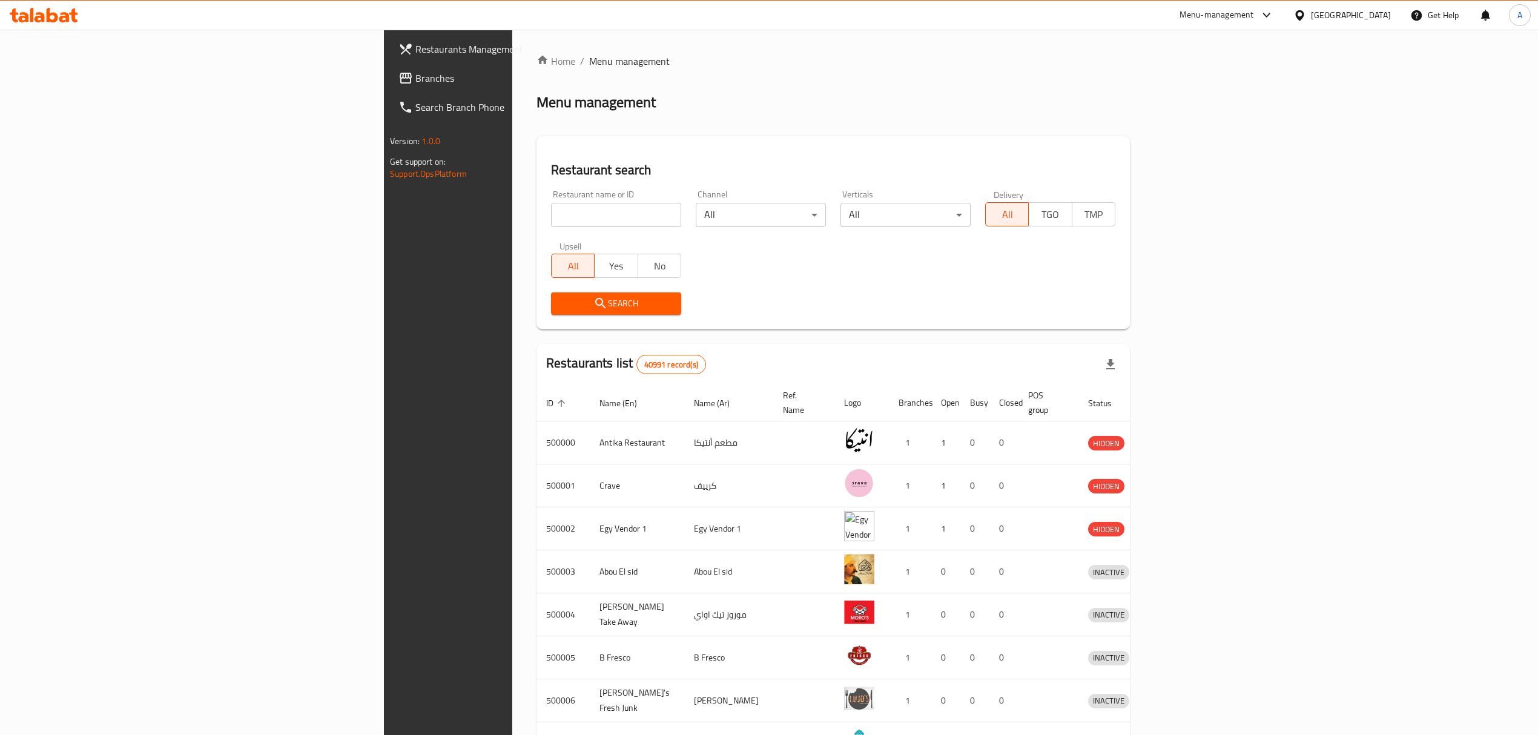
click at [551, 218] on input "search" at bounding box center [616, 215] width 130 height 24
paste input "502296"
type input "502296"
click button "Search" at bounding box center [616, 303] width 130 height 22
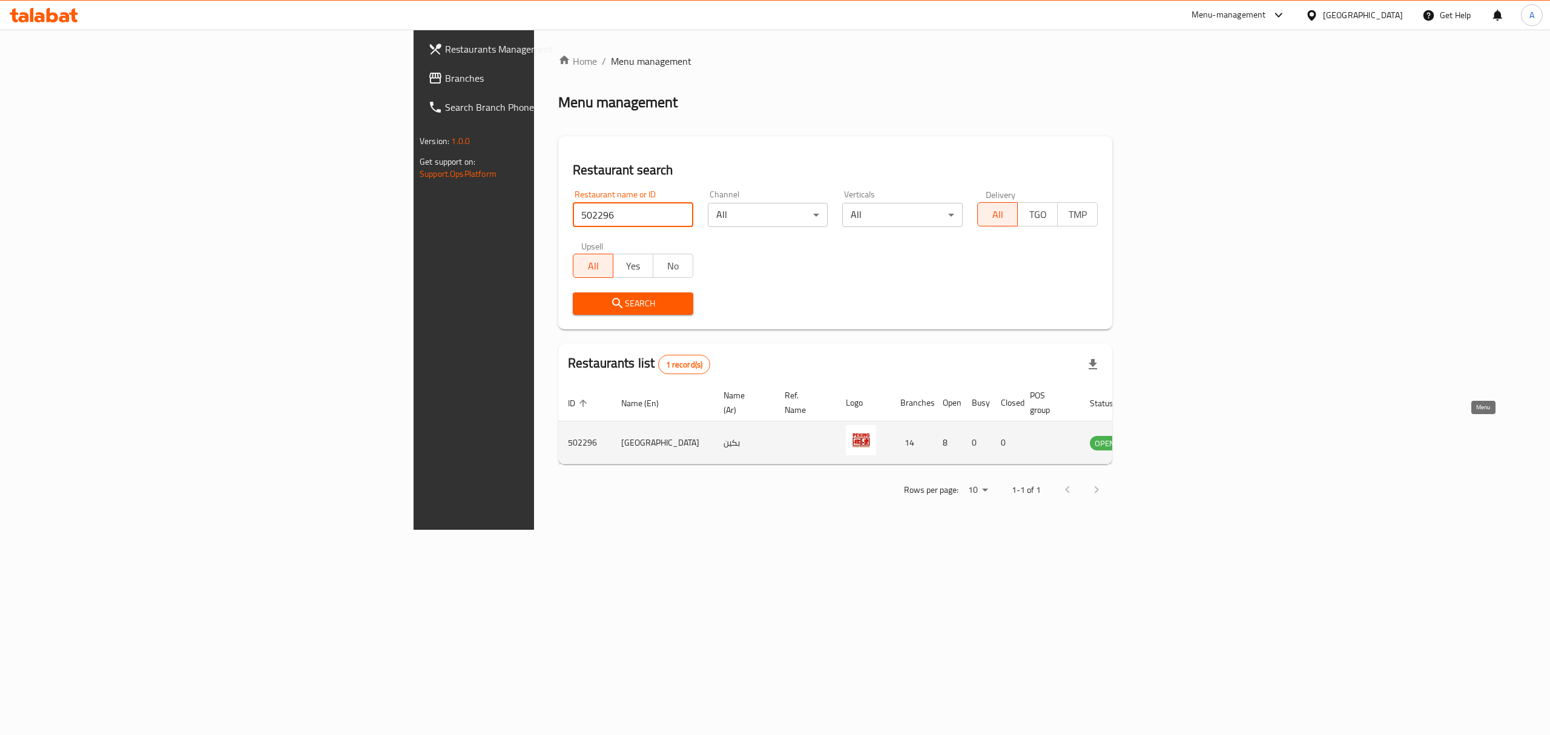
click at [1168, 435] on icon "enhanced table" at bounding box center [1160, 442] width 15 height 15
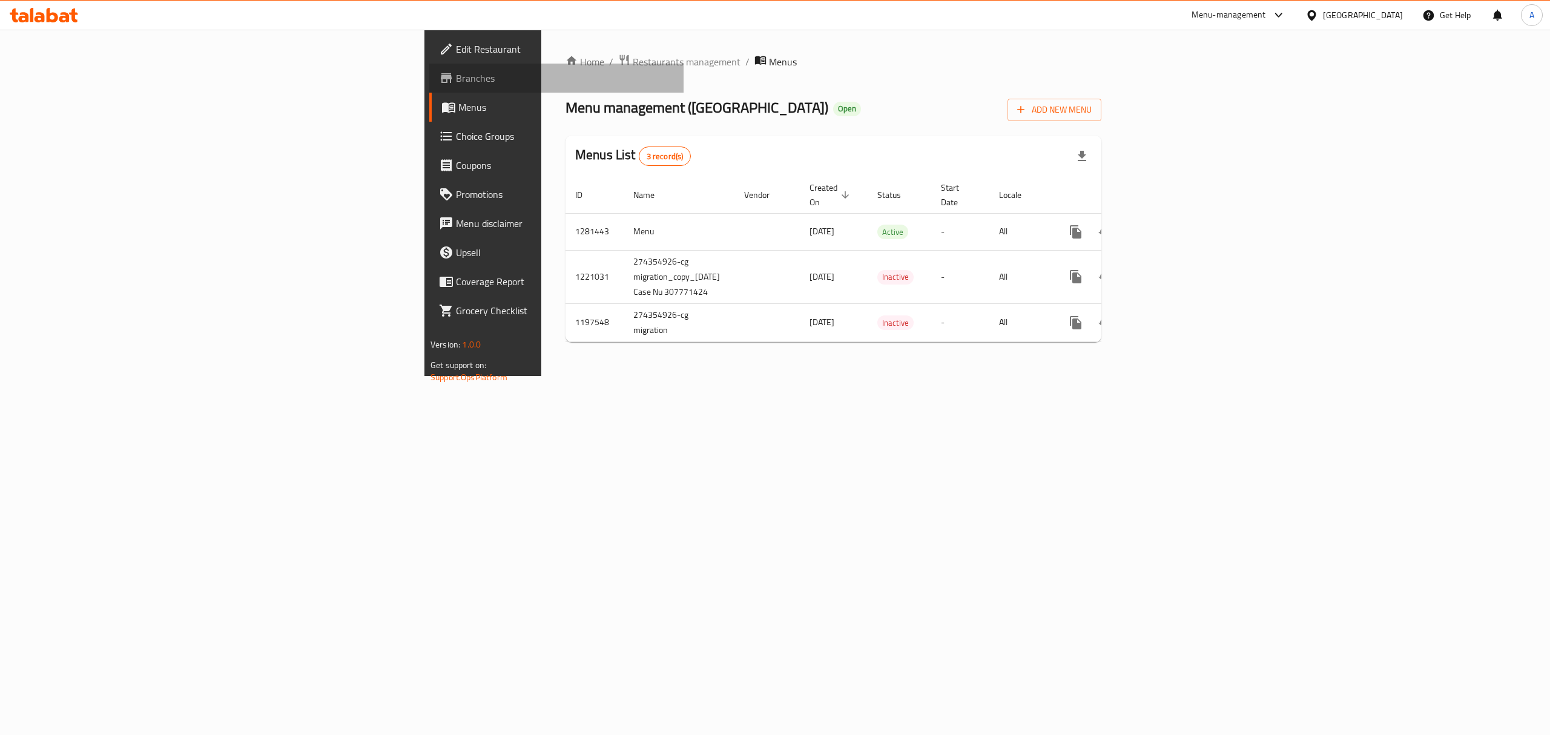
click at [456, 74] on span "Branches" at bounding box center [565, 78] width 218 height 15
